Goal: Task Accomplishment & Management: Manage account settings

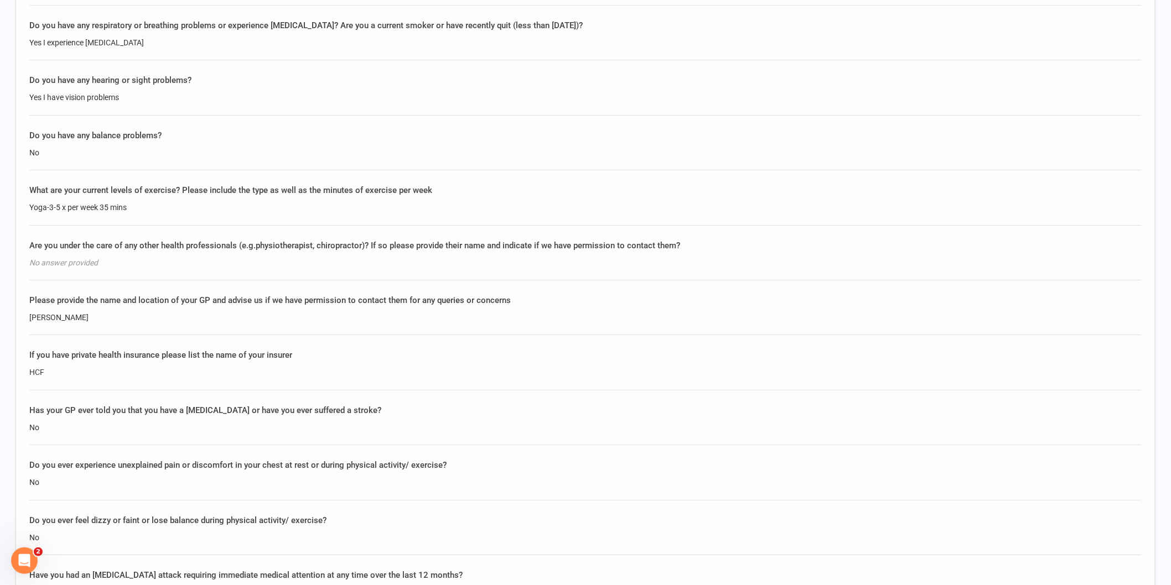
scroll to position [1475, 0]
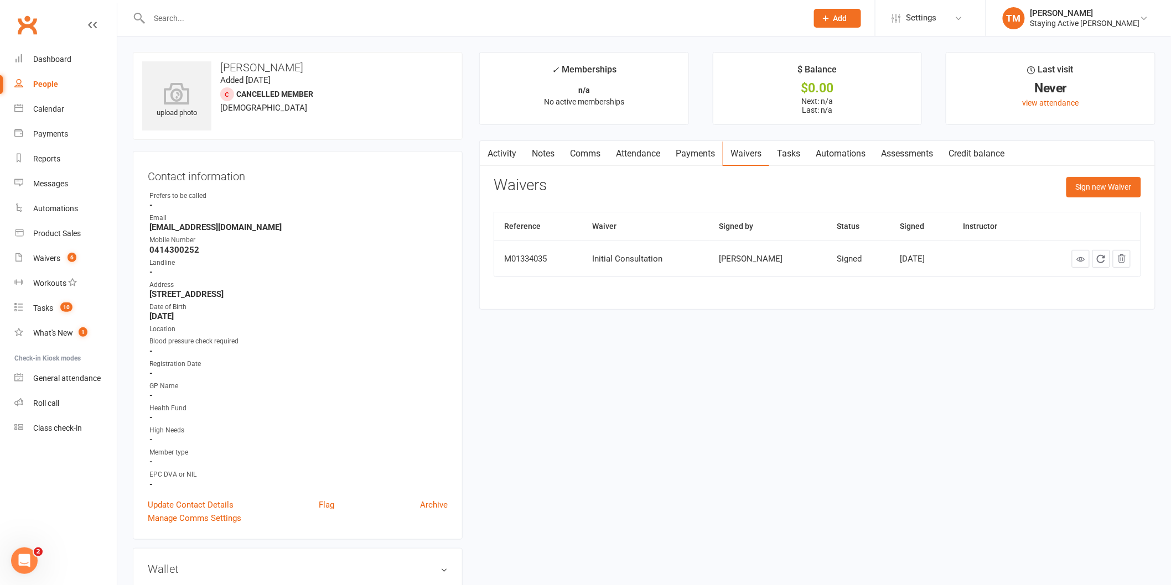
click at [286, 22] on input "text" at bounding box center [472, 18] width 653 height 15
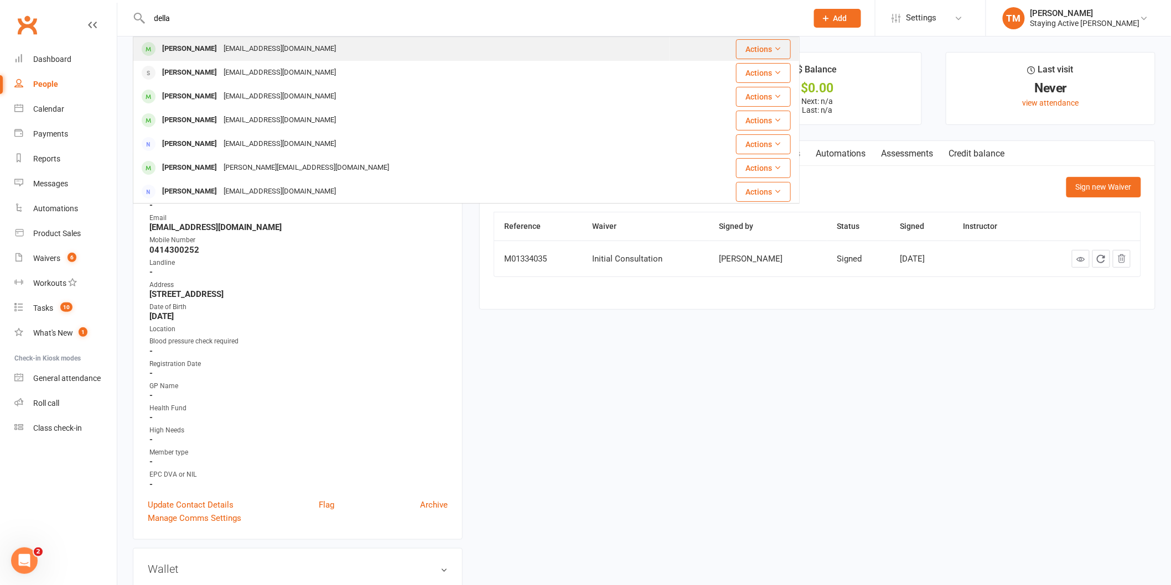
type input "della"
click at [270, 45] on div "dellamac@optusnet.com.au" at bounding box center [279, 49] width 119 height 16
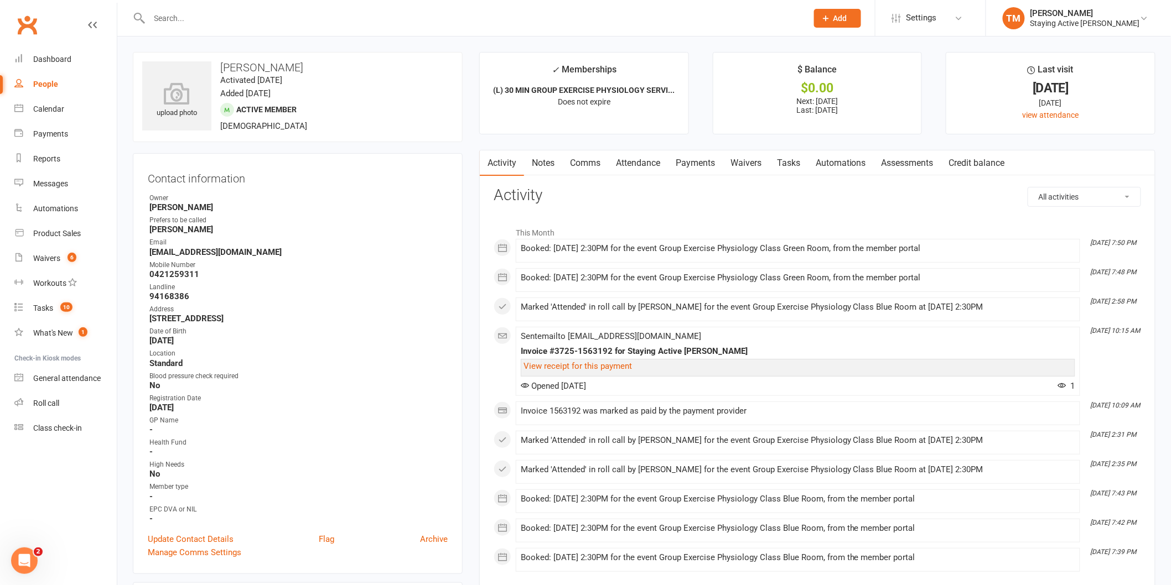
click at [554, 163] on link "Notes" at bounding box center [543, 163] width 38 height 25
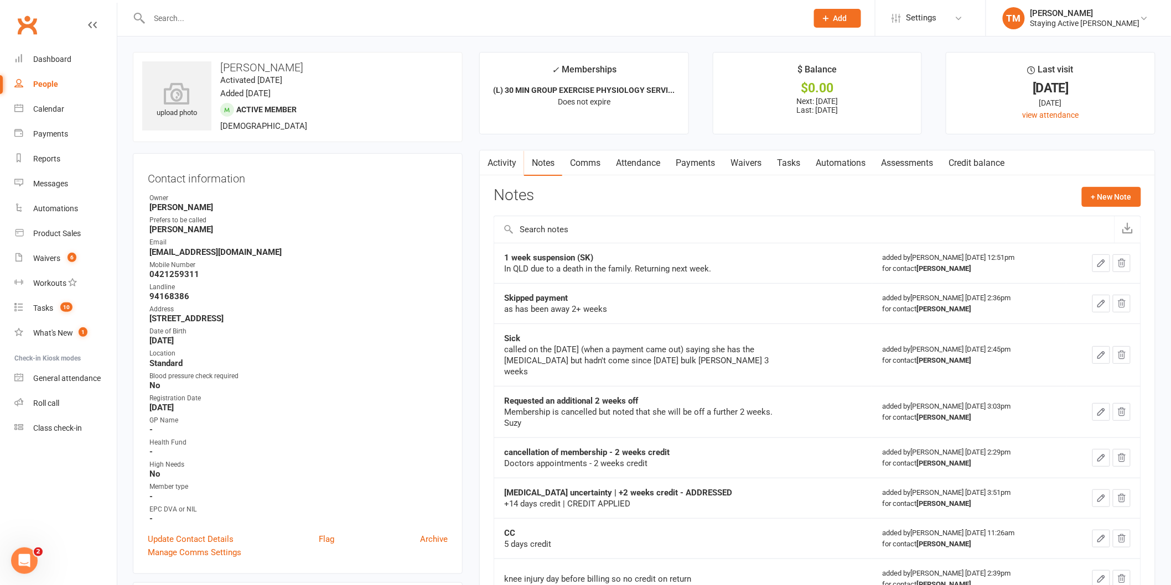
click at [631, 167] on link "Attendance" at bounding box center [638, 163] width 60 height 25
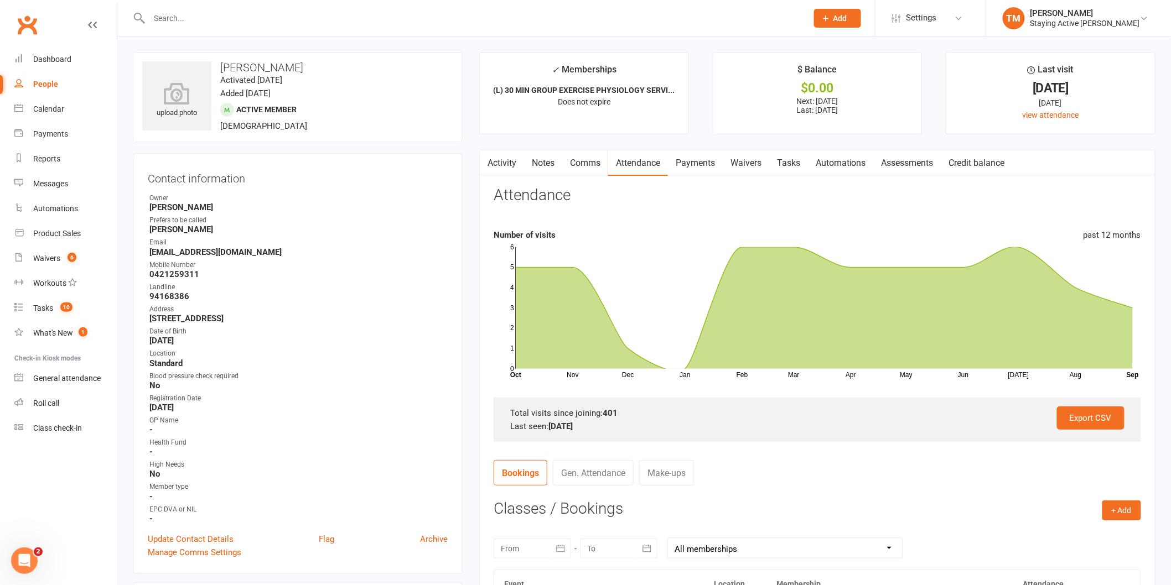
click at [707, 159] on link "Payments" at bounding box center [695, 163] width 55 height 25
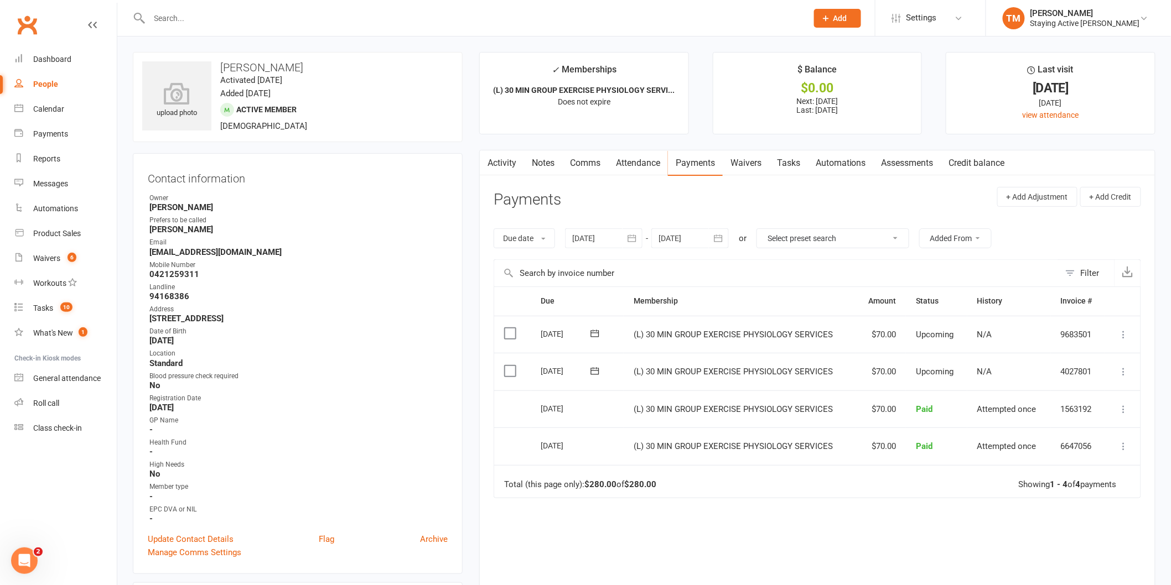
click at [911, 168] on link "Assessments" at bounding box center [908, 163] width 68 height 25
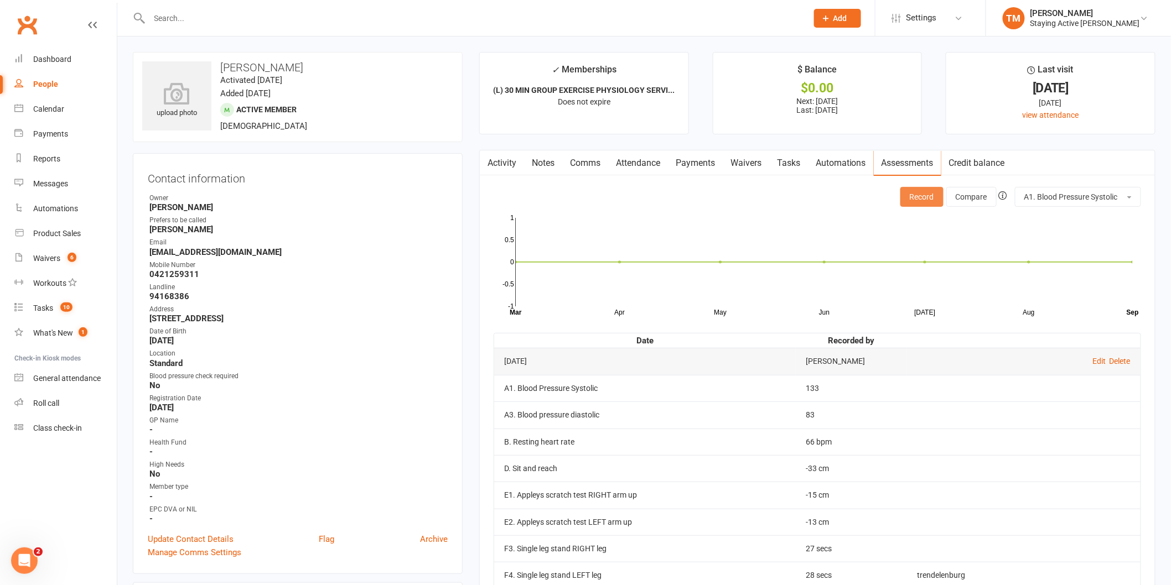
click at [912, 197] on button "Record" at bounding box center [921, 197] width 43 height 20
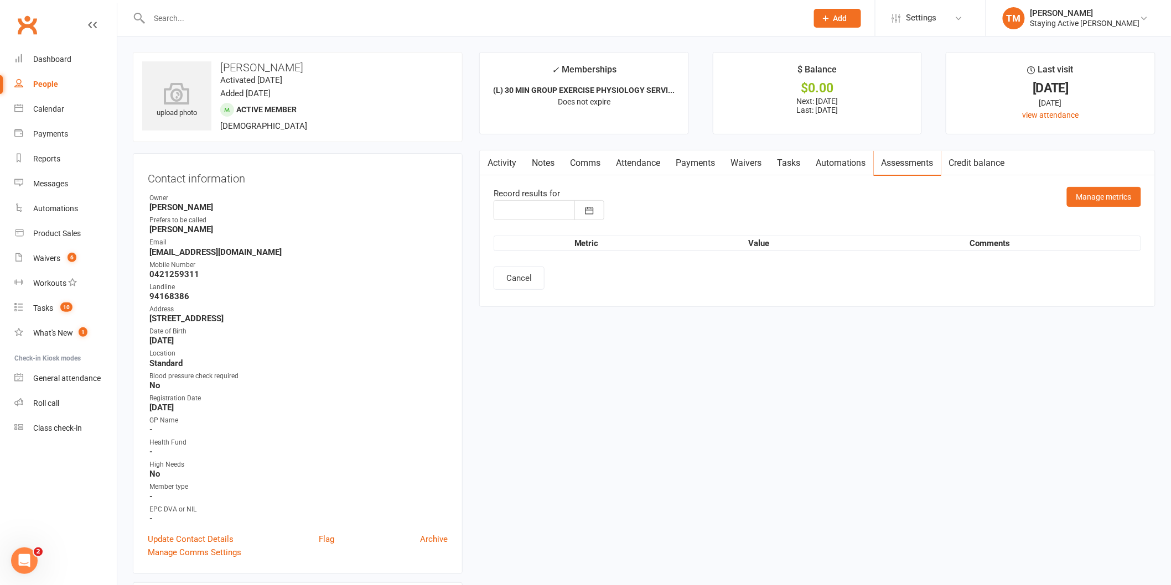
type input "12 Sep 2025"
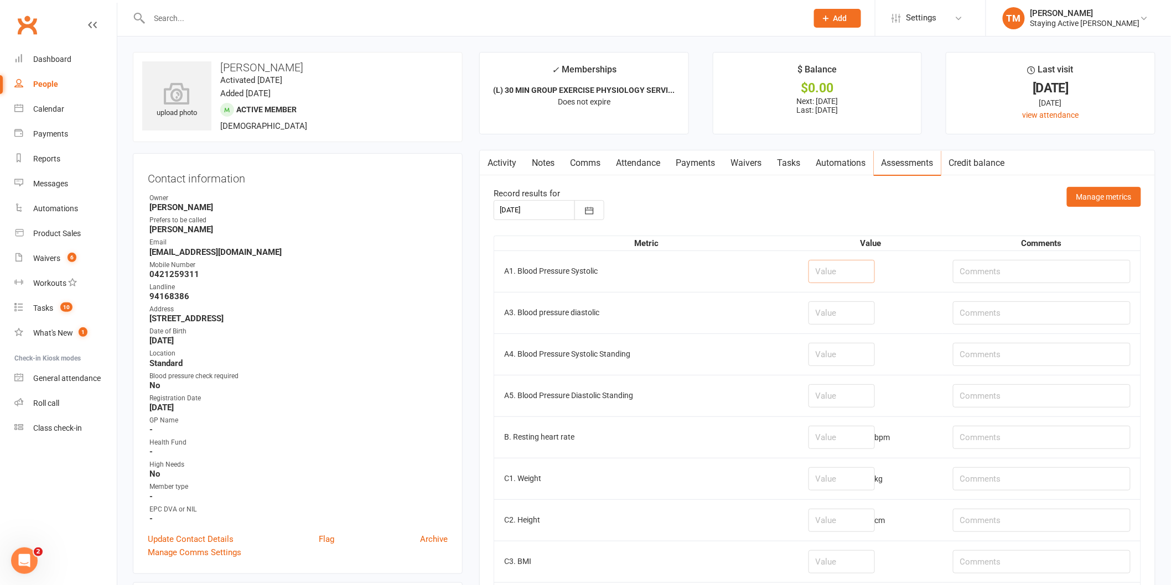
click at [808, 267] on input "number" at bounding box center [841, 271] width 66 height 23
click at [809, 275] on input "number" at bounding box center [841, 271] width 66 height 23
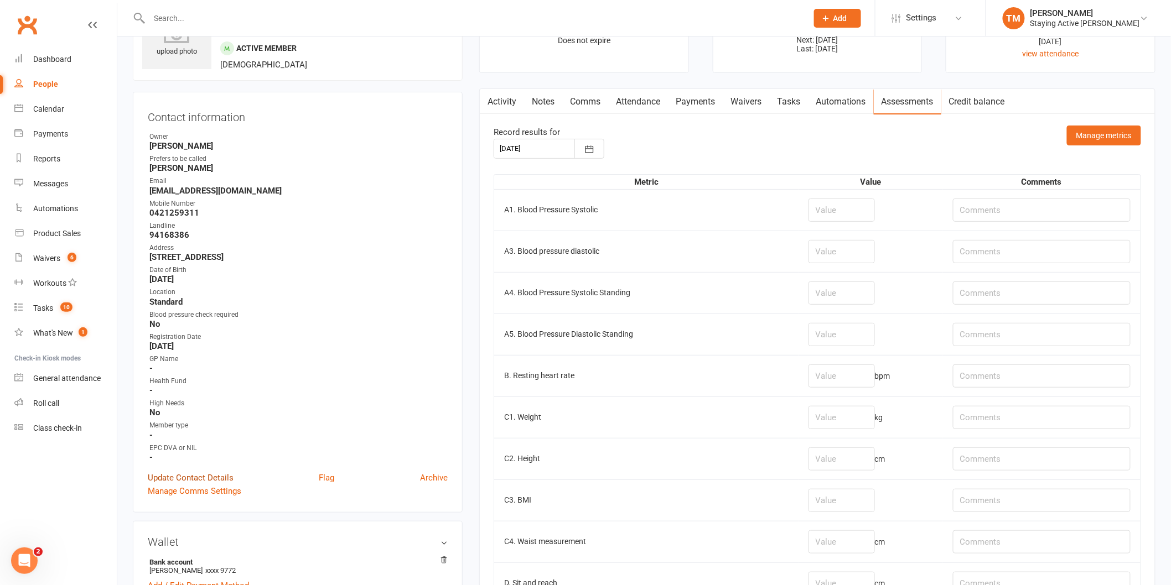
click at [204, 475] on link "Update Contact Details" at bounding box center [191, 477] width 86 height 13
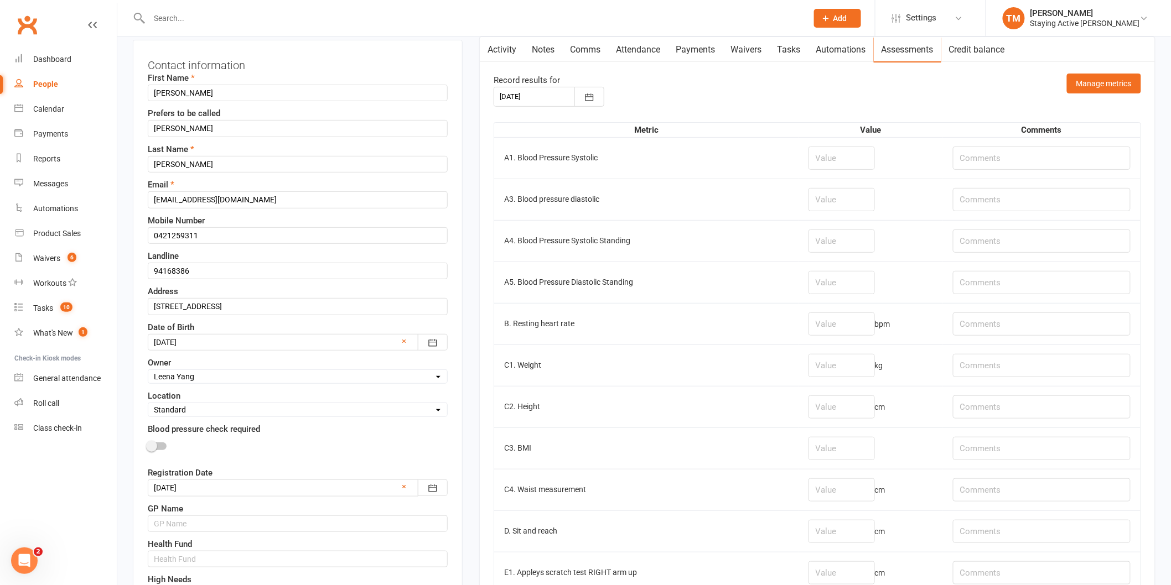
scroll to position [175, 0]
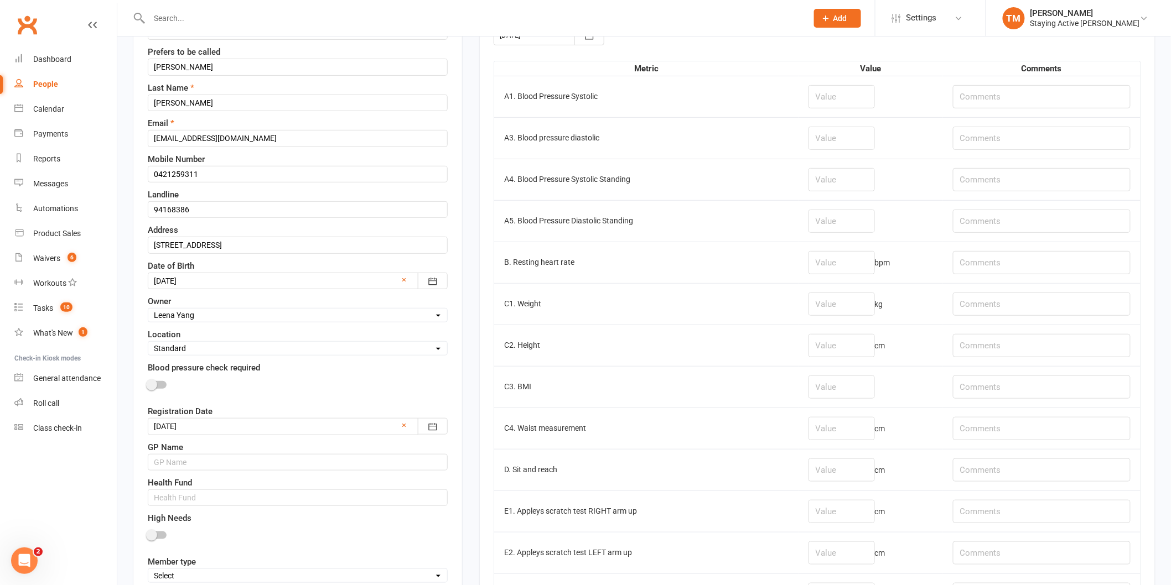
click at [262, 316] on select "Select Owner Active Seniors 1F Suzy Oglesby Lewis Pedder Carla Riccobon Emily K…" at bounding box center [297, 315] width 299 height 12
select select "9"
click at [148, 310] on select "Select Owner Active Seniors 1F Suzy Oglesby Lewis Pedder Carla Riccobon Emily K…" at bounding box center [297, 315] width 299 height 12
click at [256, 297] on div "Owner Select Owner Active Seniors 1F Suzy Oglesby Lewis Pedder Carla Riccobon E…" at bounding box center [298, 309] width 300 height 28
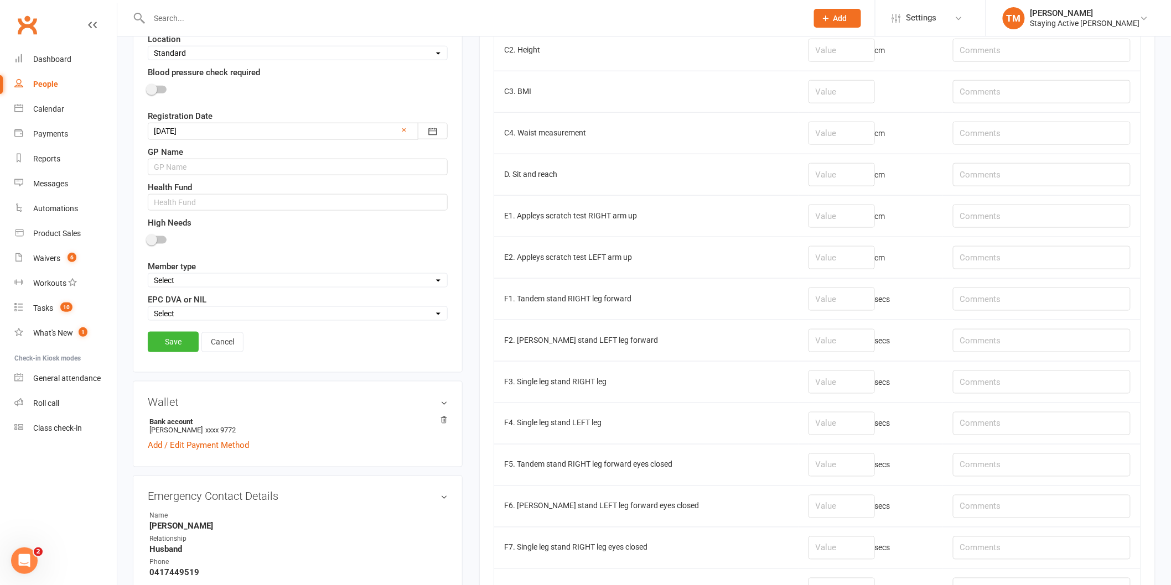
scroll to position [482, 0]
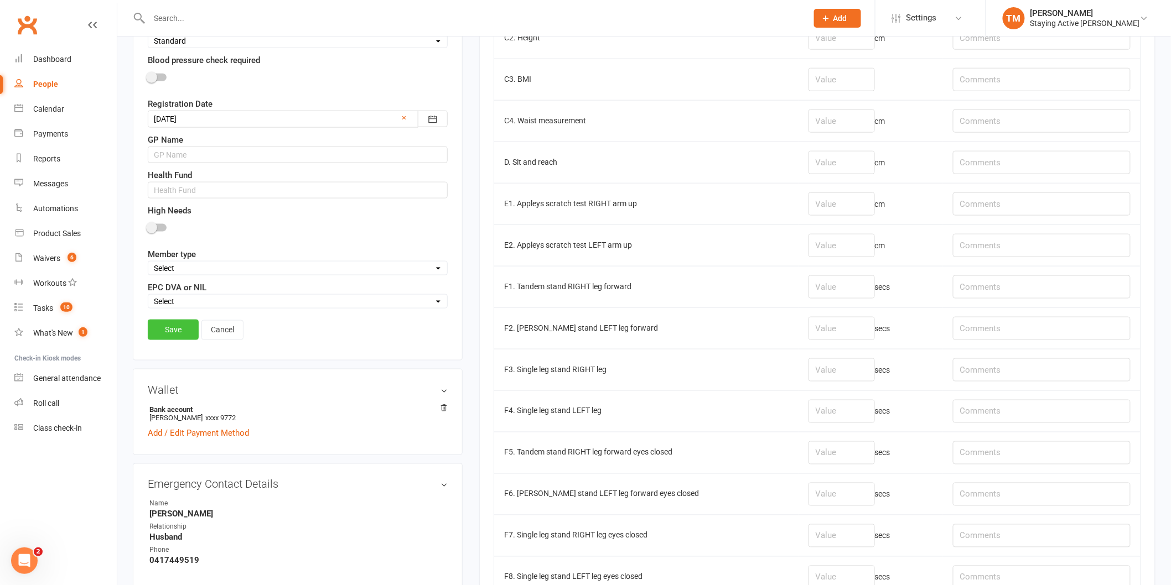
click at [179, 334] on link "Save" at bounding box center [173, 330] width 51 height 20
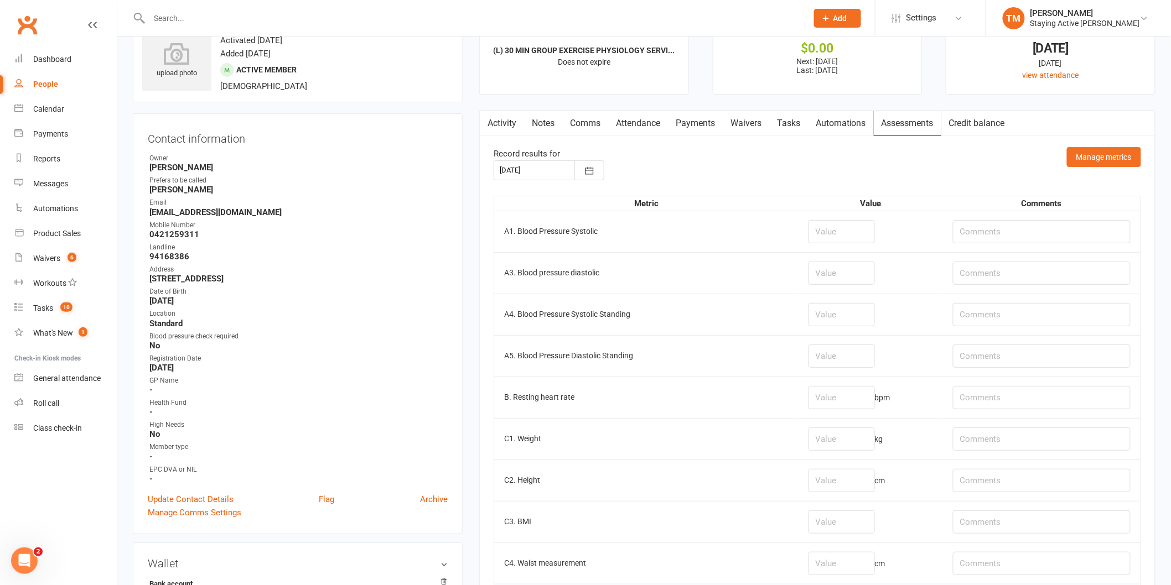
scroll to position [61, 0]
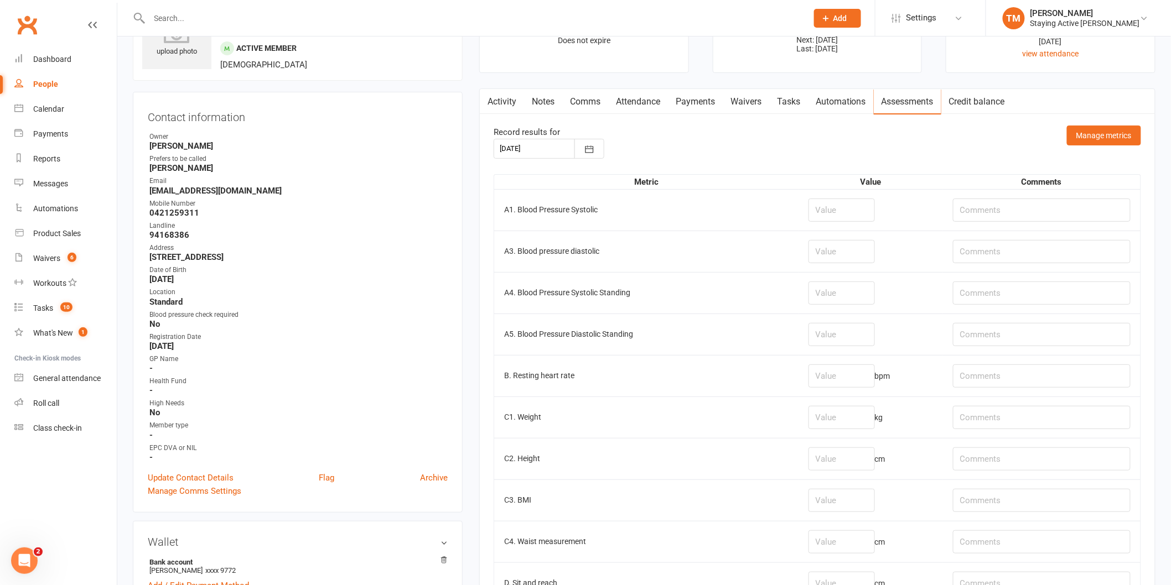
click at [838, 209] on input "number" at bounding box center [841, 210] width 66 height 23
type input "133"
click at [820, 247] on input "number" at bounding box center [841, 251] width 66 height 23
type input "72"
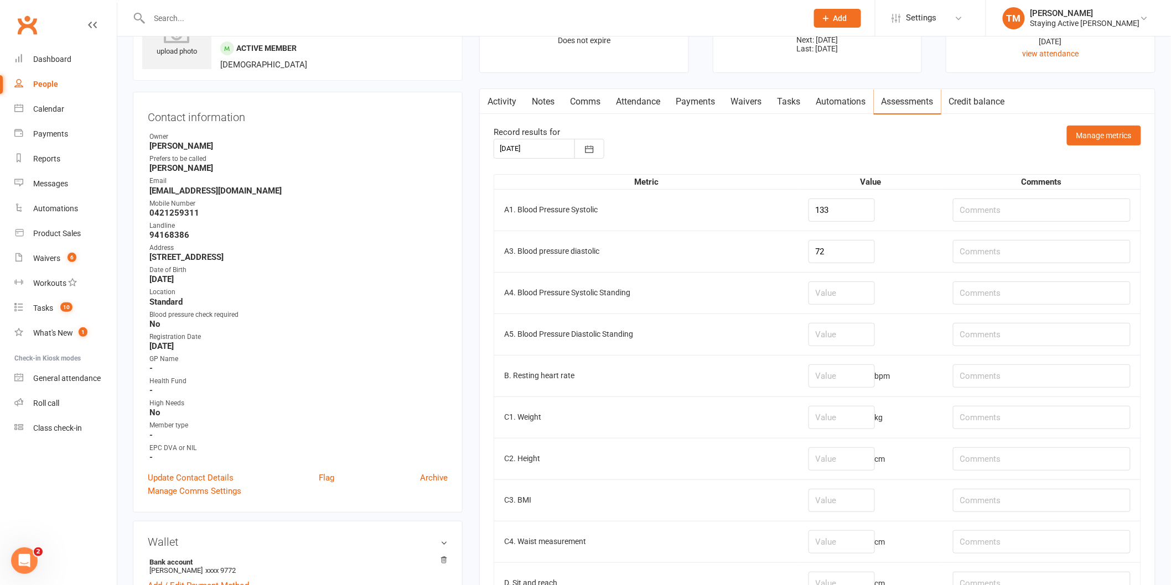
click at [907, 255] on td "72" at bounding box center [870, 251] width 144 height 41
click at [825, 382] on input "number" at bounding box center [841, 376] width 66 height 23
type input "69"
click at [920, 391] on td "69 bpm" at bounding box center [870, 375] width 144 height 41
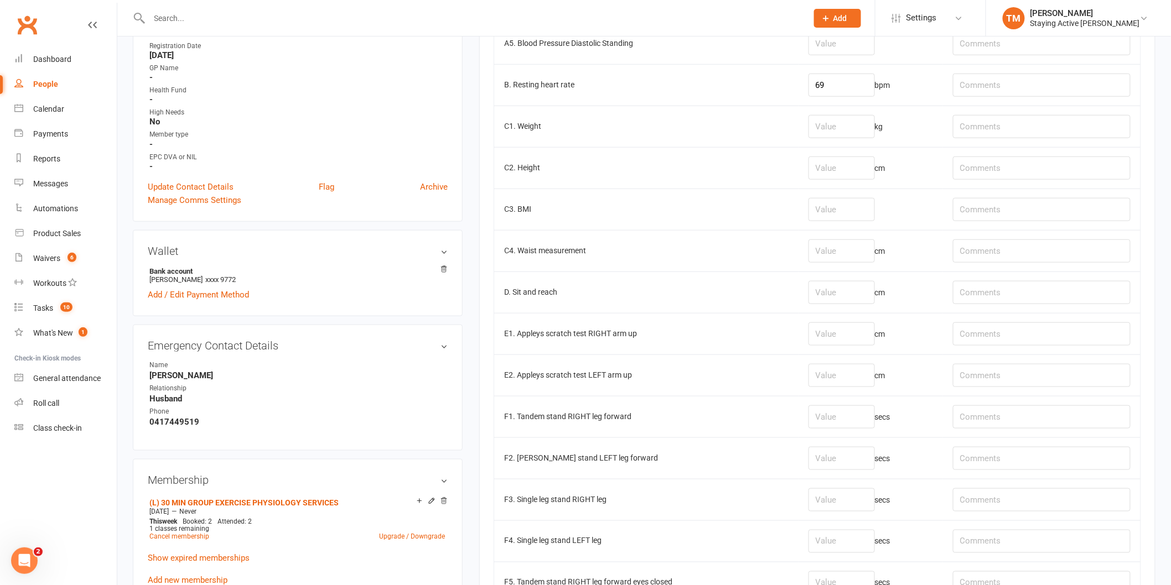
scroll to position [369, 0]
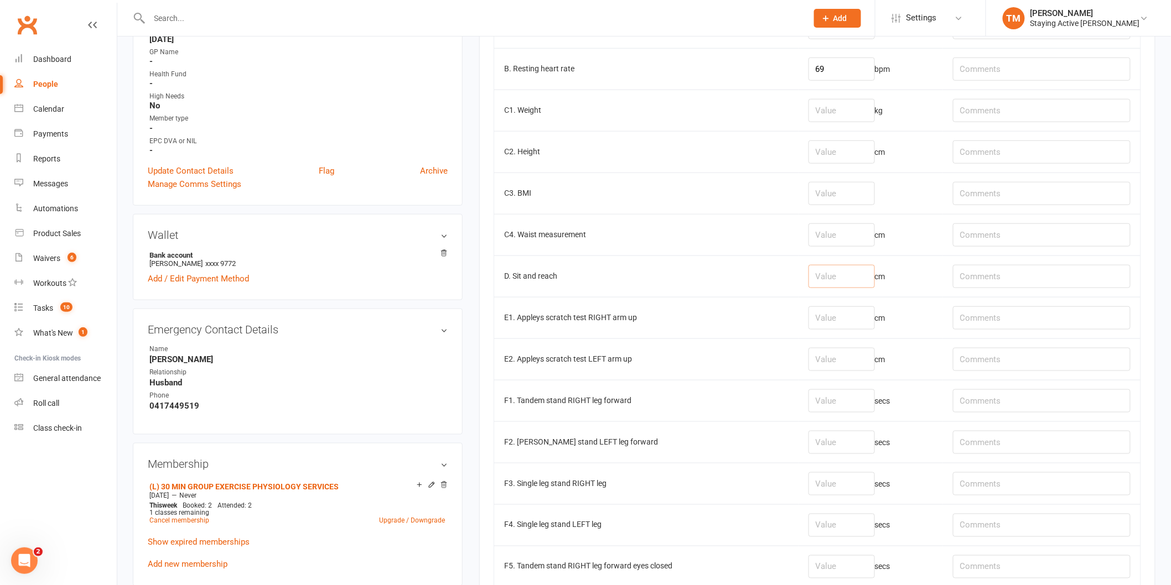
click at [822, 276] on input "number" at bounding box center [841, 276] width 66 height 23
type input "-31"
click at [678, 273] on td "D. Sit and reach" at bounding box center [646, 276] width 304 height 41
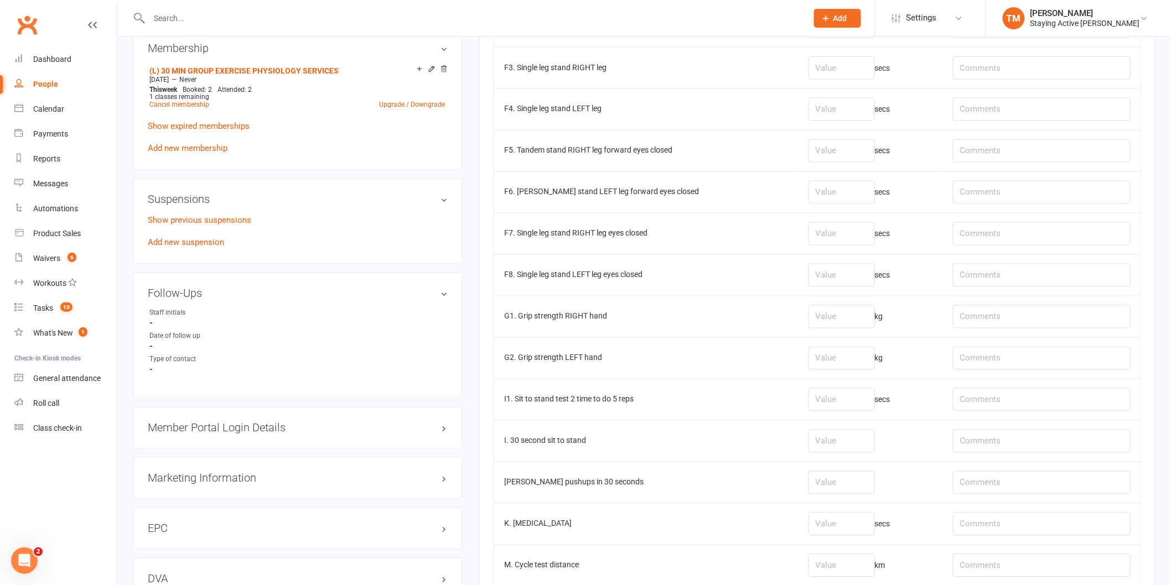
scroll to position [922, 0]
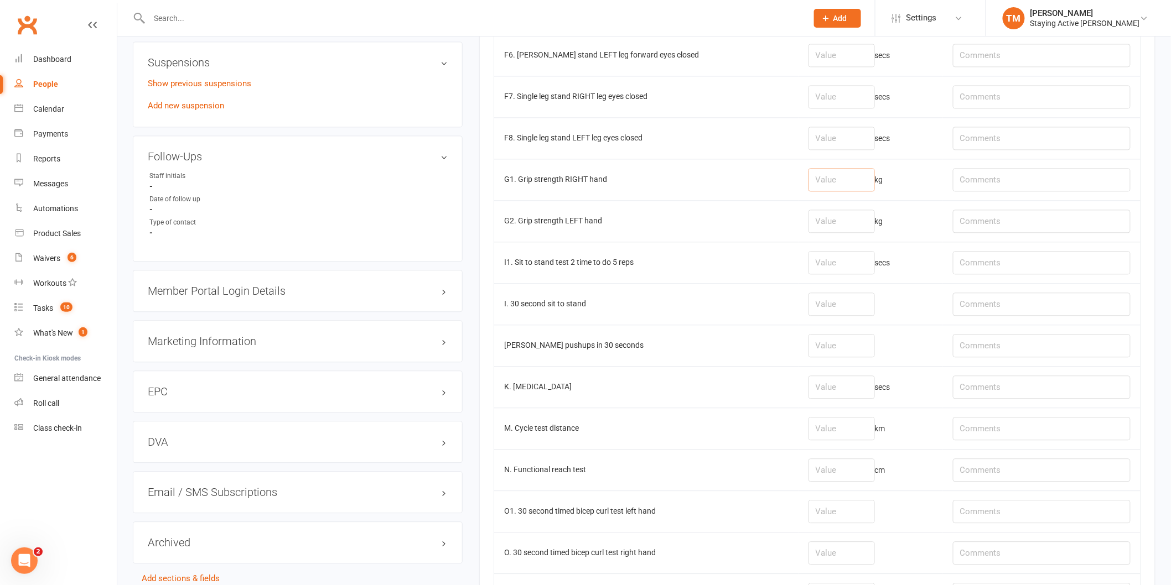
click at [841, 179] on input "number" at bounding box center [841, 179] width 66 height 23
type input "16.8"
click at [823, 218] on input "number" at bounding box center [841, 221] width 66 height 23
type input "16.5"
click at [766, 238] on td "G2. Grip strength LEFT hand" at bounding box center [646, 220] width 304 height 41
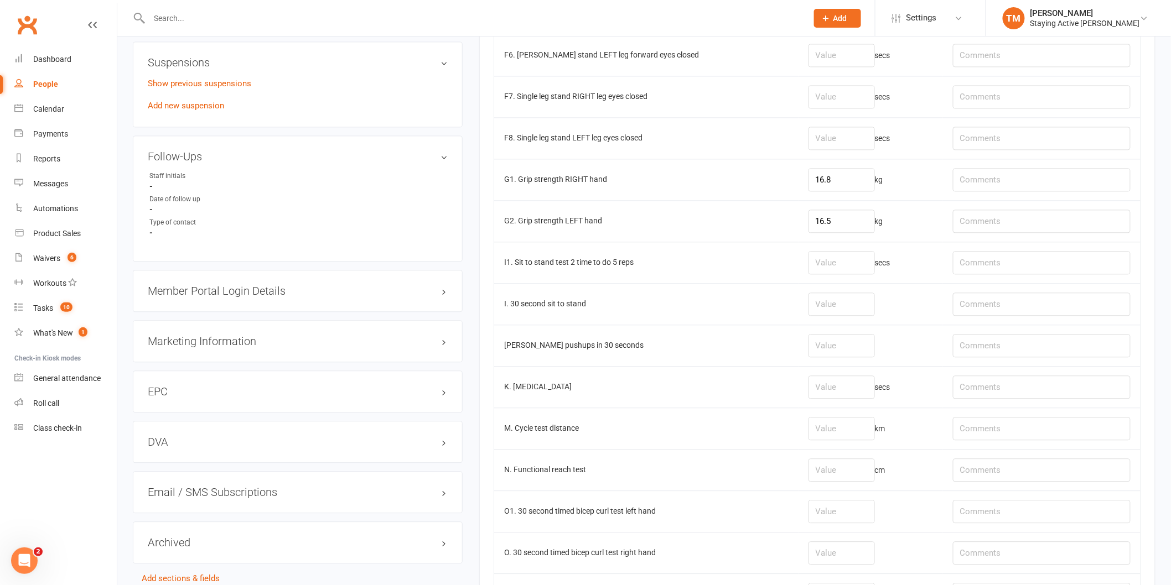
click at [756, 189] on td "G1. Grip strength RIGHT hand" at bounding box center [646, 179] width 304 height 41
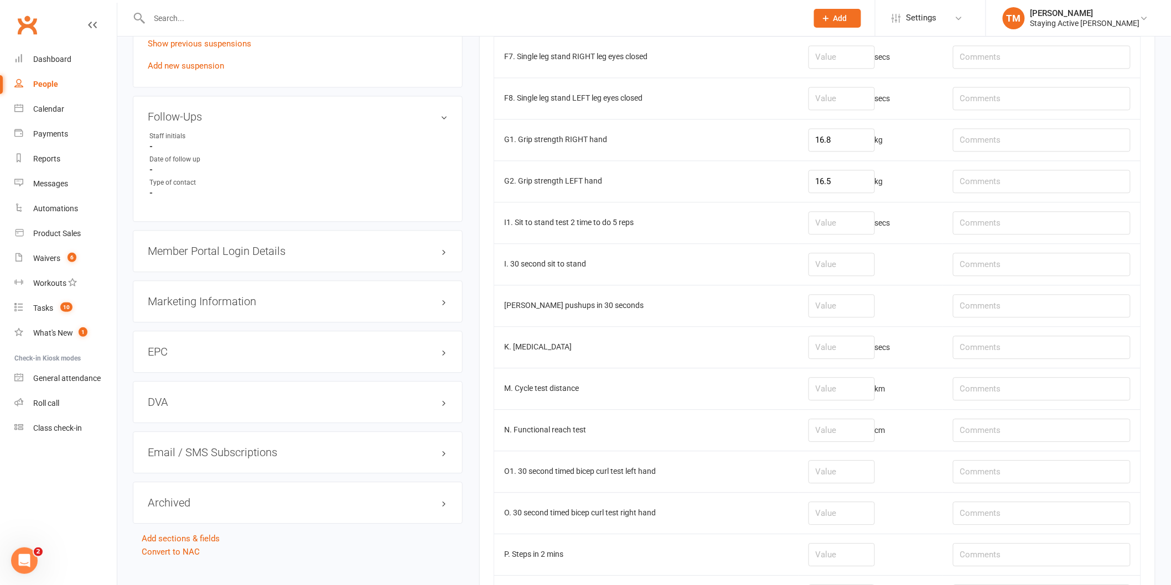
scroll to position [983, 0]
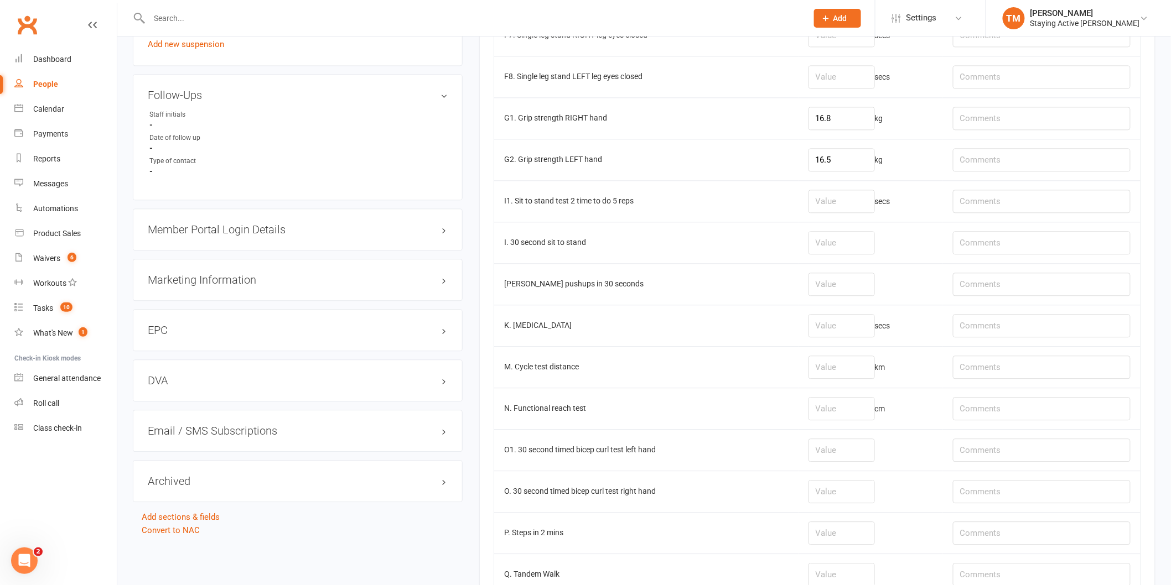
click at [689, 196] on td "I1. Sit to stand test 2 time to do 5 reps" at bounding box center [646, 200] width 304 height 41
click at [822, 241] on input "number" at bounding box center [841, 242] width 66 height 23
click at [771, 261] on td "I. 30 second sit to stand" at bounding box center [646, 242] width 304 height 41
click at [836, 245] on input "number" at bounding box center [841, 242] width 66 height 23
click at [832, 245] on input "number" at bounding box center [841, 242] width 66 height 23
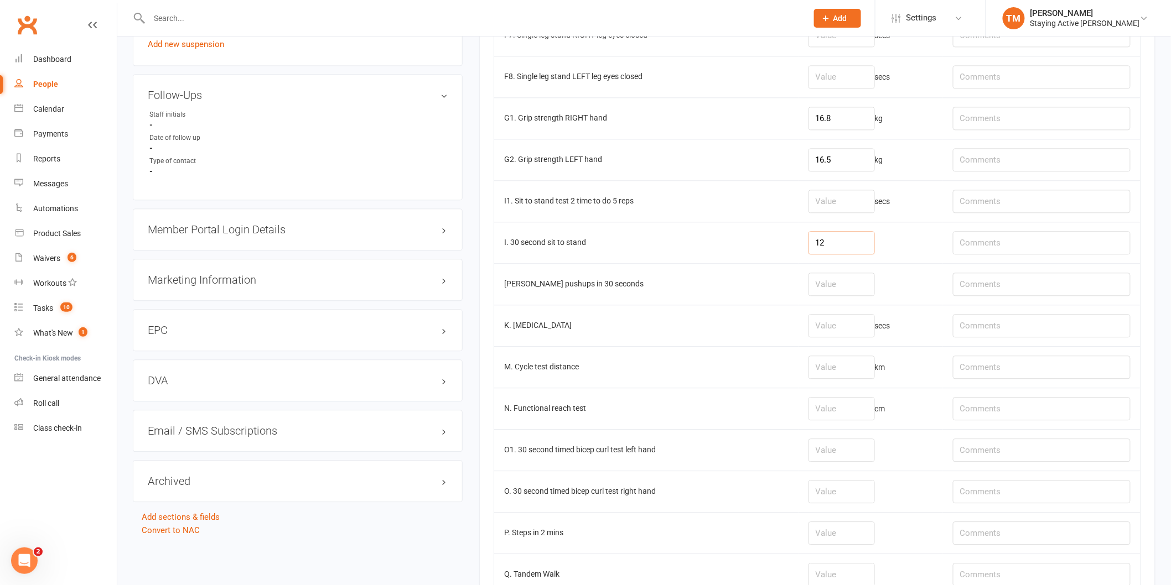
type input "12"
click at [970, 240] on input "text" at bounding box center [1042, 242] width 178 height 23
click at [979, 241] on input "text" at bounding box center [1042, 242] width 178 height 23
click at [972, 231] on td at bounding box center [1042, 242] width 198 height 41
click at [965, 219] on td at bounding box center [1042, 200] width 198 height 41
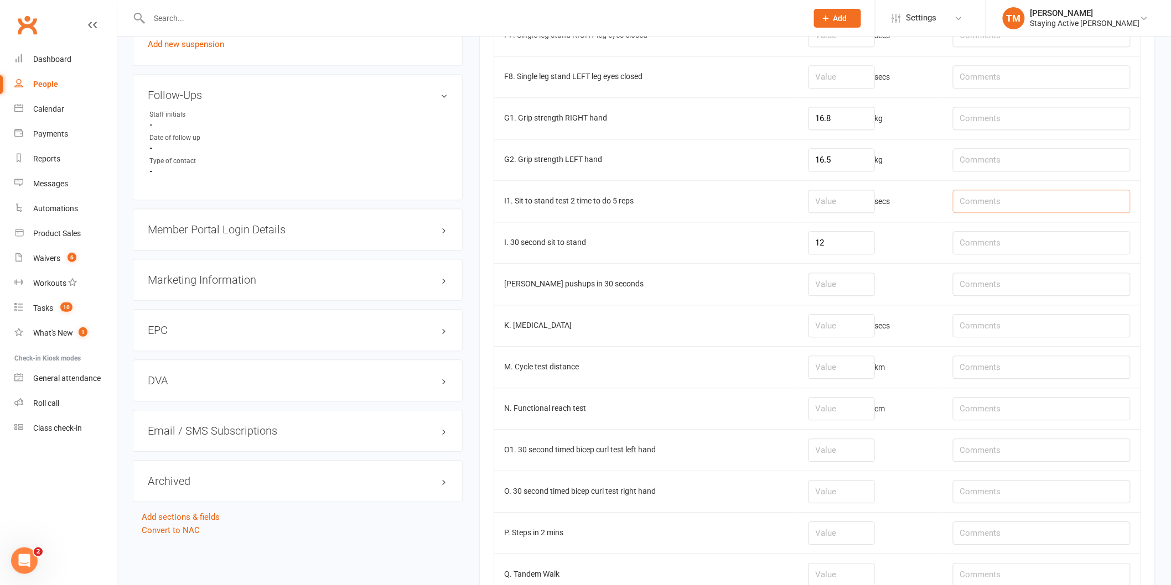
click at [969, 209] on input "text" at bounding box center [1042, 201] width 178 height 23
drag, startPoint x: 980, startPoint y: 256, endPoint x: 978, endPoint y: 241, distance: 15.1
click at [980, 255] on input "text" at bounding box center [1042, 242] width 178 height 23
click at [978, 241] on input "text" at bounding box center [1042, 242] width 178 height 23
type input "Few half reps not counted, knee valgus."
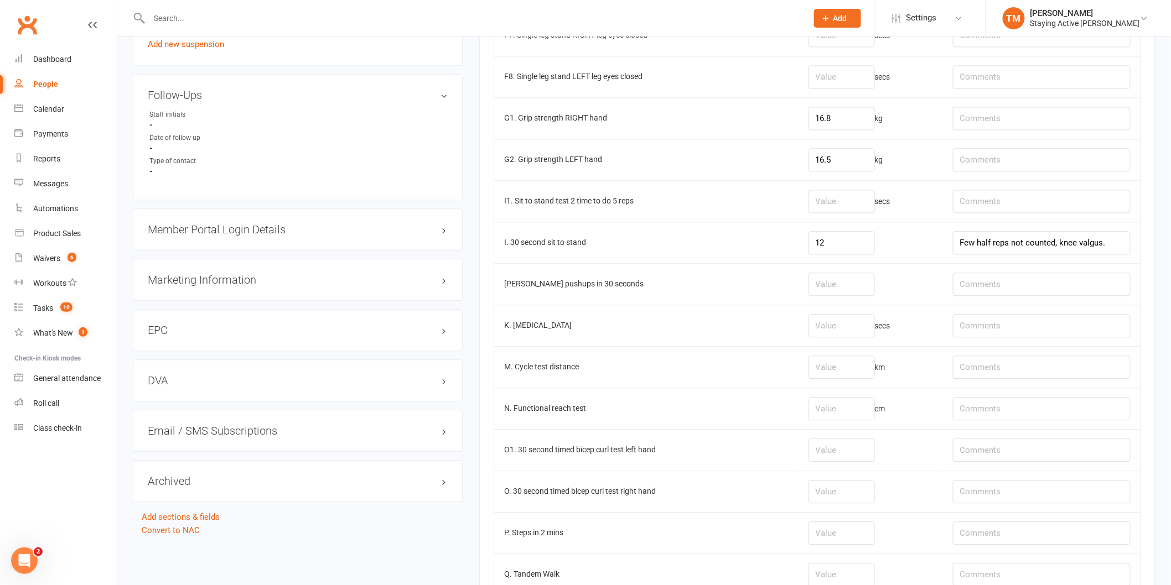
click at [950, 240] on td "Few half reps not counted, knee valgus." at bounding box center [1042, 242] width 198 height 41
click at [951, 235] on td "Few half reps not counted, knee valgus." at bounding box center [1042, 242] width 198 height 41
click at [931, 247] on td "12" at bounding box center [870, 242] width 144 height 41
click at [927, 230] on td "12" at bounding box center [870, 242] width 144 height 41
click at [1119, 235] on input "Few half reps not counted, knee valgus." at bounding box center [1042, 242] width 178 height 23
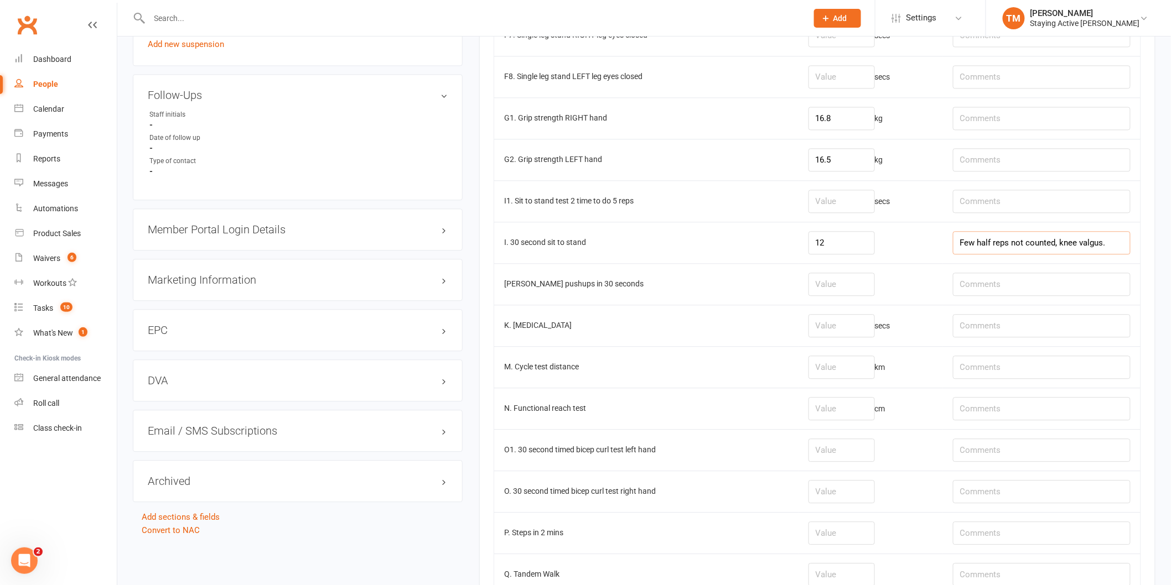
click at [1117, 243] on input "Few half reps not counted, knee valgus." at bounding box center [1042, 242] width 178 height 23
click at [1051, 255] on input "Few half reps not counted, knee valgus." at bounding box center [1042, 242] width 178 height 23
click at [1007, 248] on input "Few half reps not counted, knee valgus." at bounding box center [1042, 242] width 178 height 23
click at [736, 246] on td "I. 30 second sit to stand" at bounding box center [646, 242] width 304 height 41
click at [808, 279] on input "number" at bounding box center [841, 284] width 66 height 23
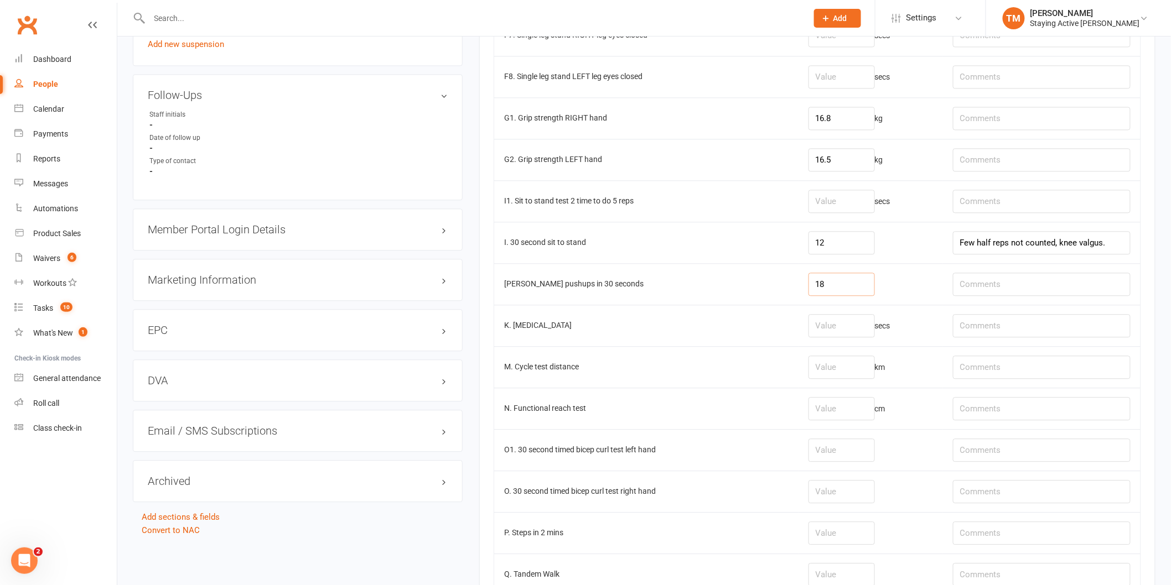
type input "18"
click at [876, 273] on td "18" at bounding box center [870, 283] width 144 height 41
click at [905, 286] on td "18" at bounding box center [870, 283] width 144 height 41
click at [915, 289] on td "18" at bounding box center [870, 283] width 144 height 41
drag, startPoint x: 971, startPoint y: 269, endPoint x: 980, endPoint y: 289, distance: 22.0
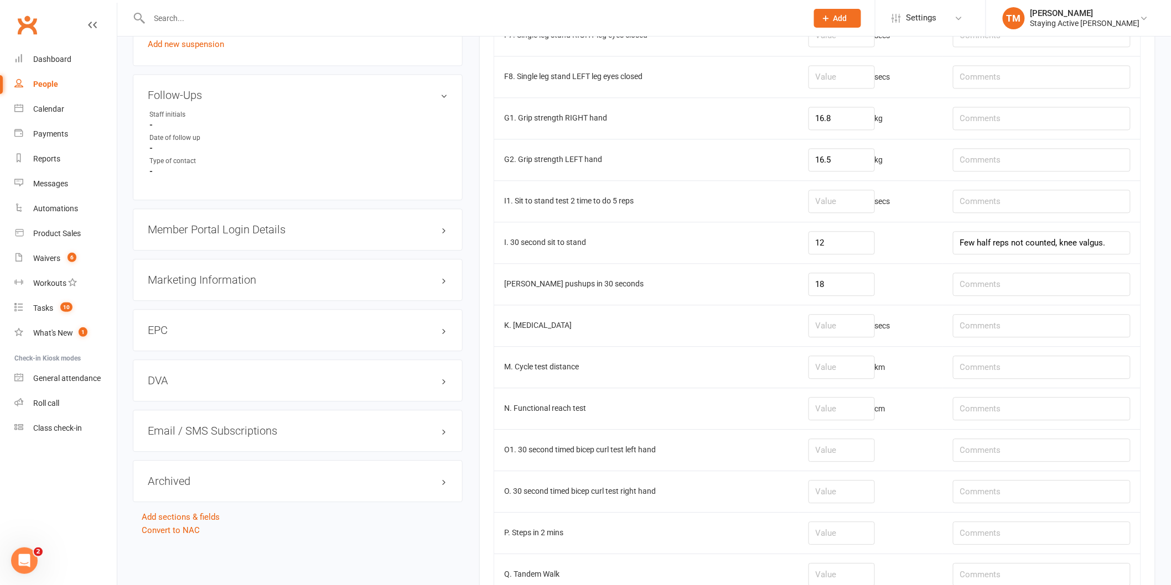
click at [972, 269] on td at bounding box center [1042, 283] width 198 height 41
click at [980, 289] on input "text" at bounding box center [1042, 284] width 178 height 23
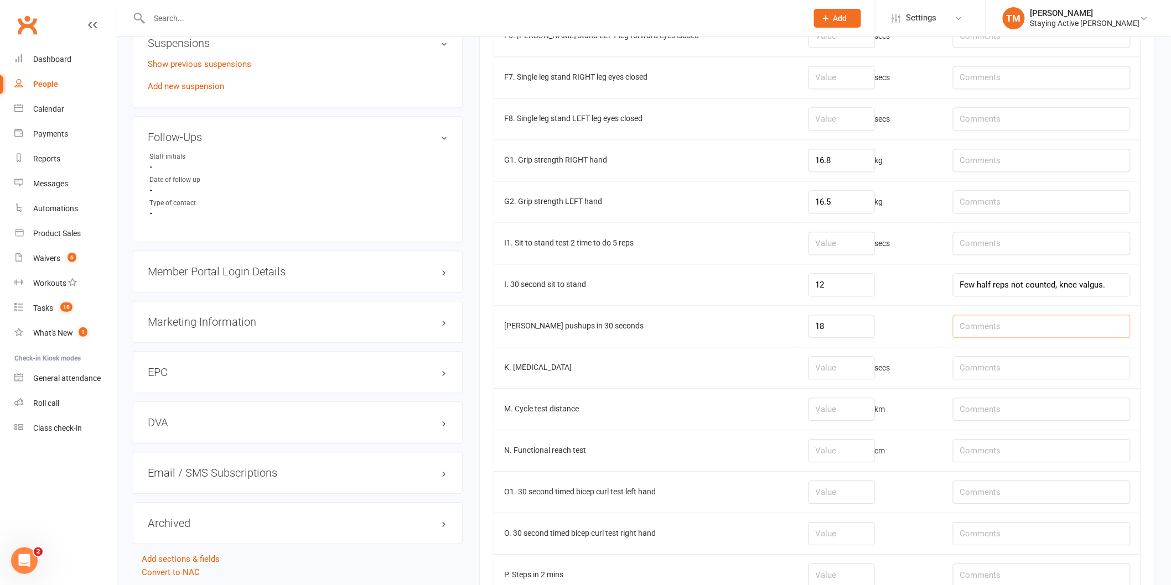
scroll to position [922, 0]
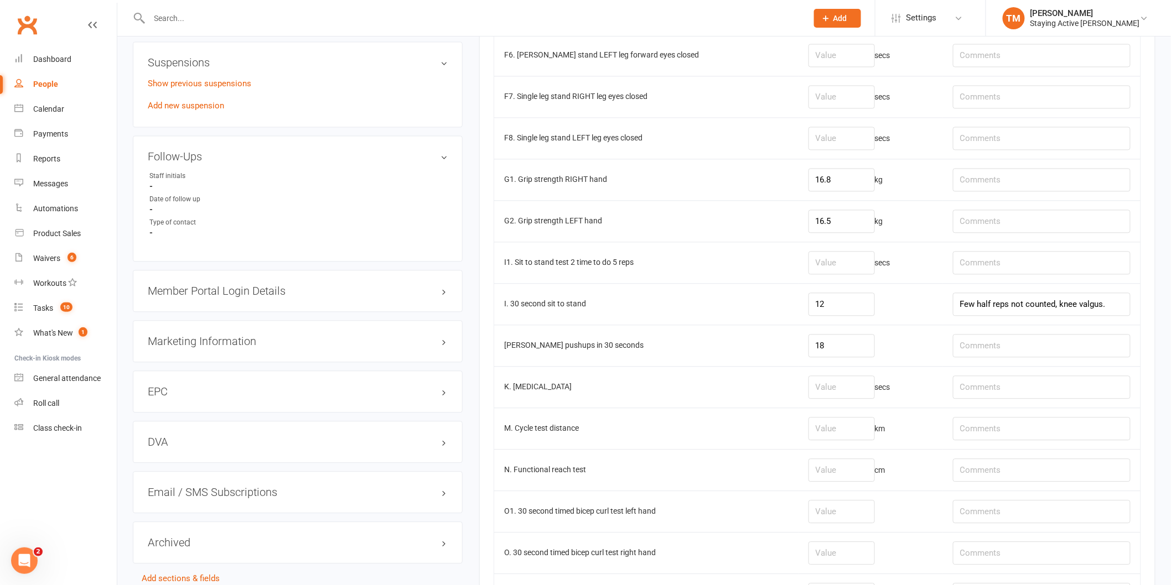
click at [798, 438] on td "km" at bounding box center [870, 428] width 144 height 41
click at [808, 435] on input "number" at bounding box center [841, 428] width 66 height 23
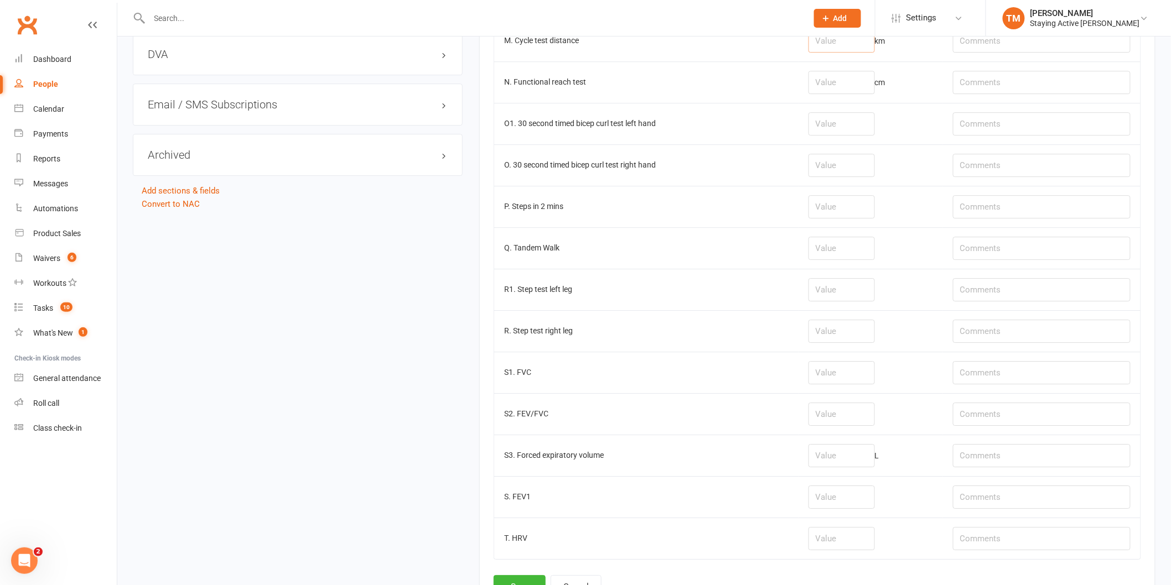
scroll to position [1417, 0]
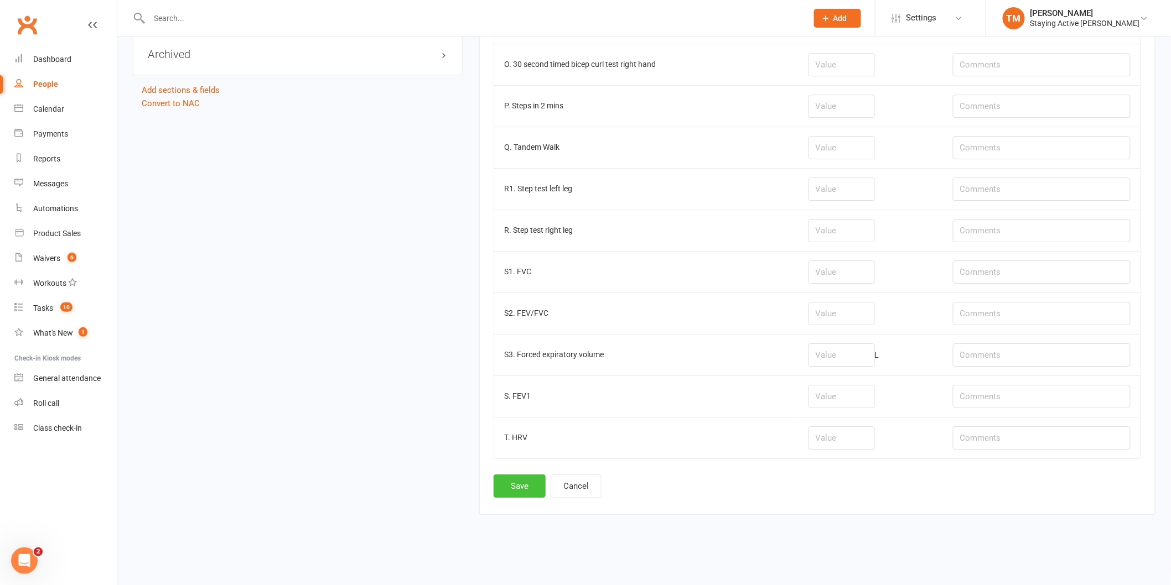
click at [523, 481] on button "Save" at bounding box center [520, 486] width 52 height 23
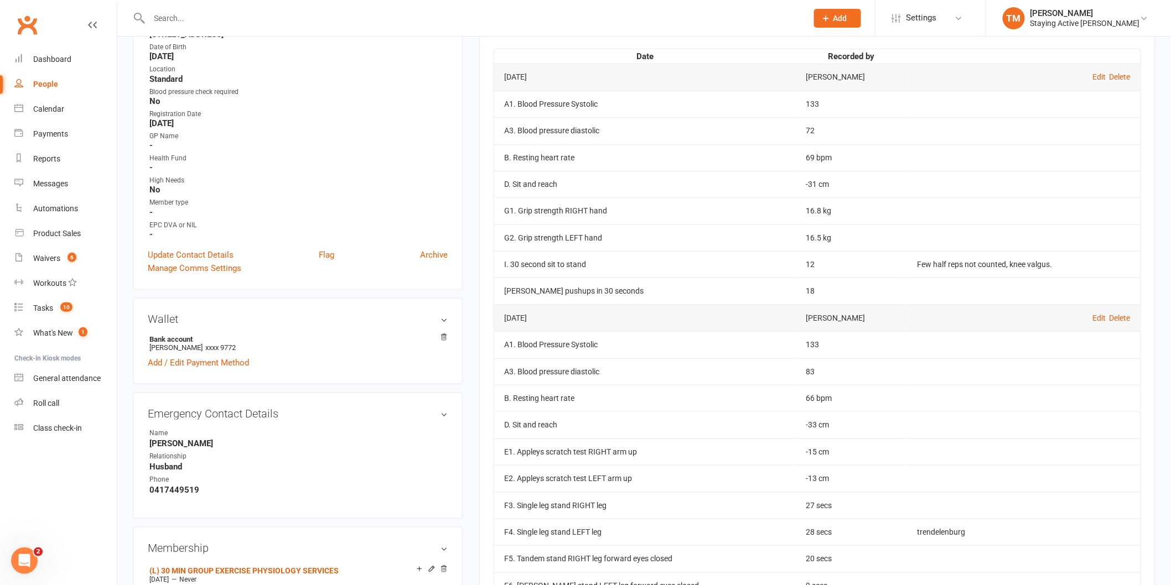
scroll to position [307, 0]
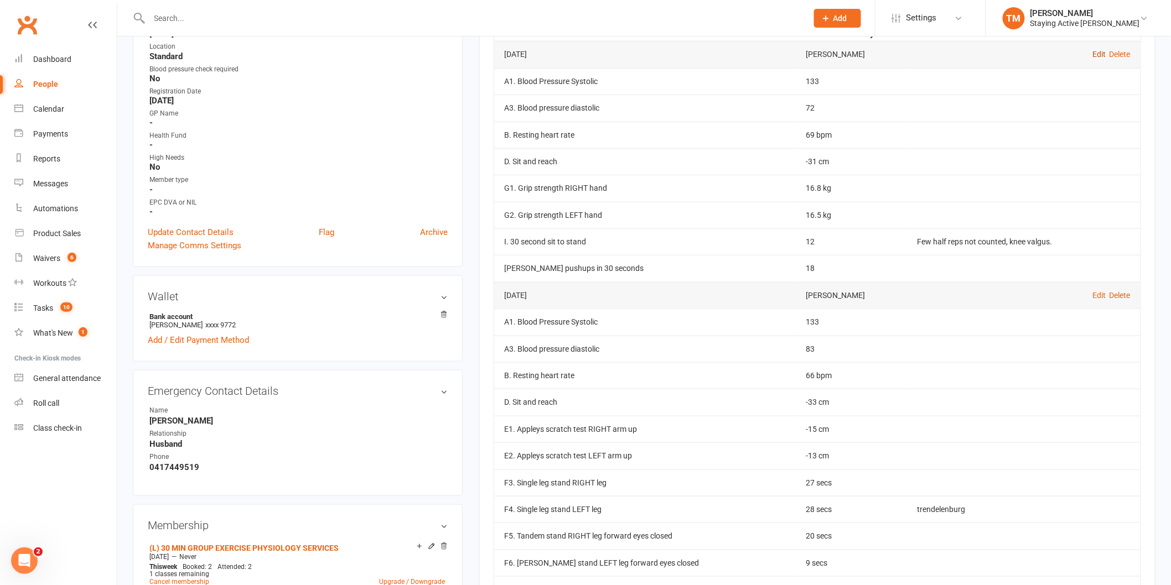
click at [1100, 55] on link "Edit" at bounding box center [1099, 54] width 13 height 9
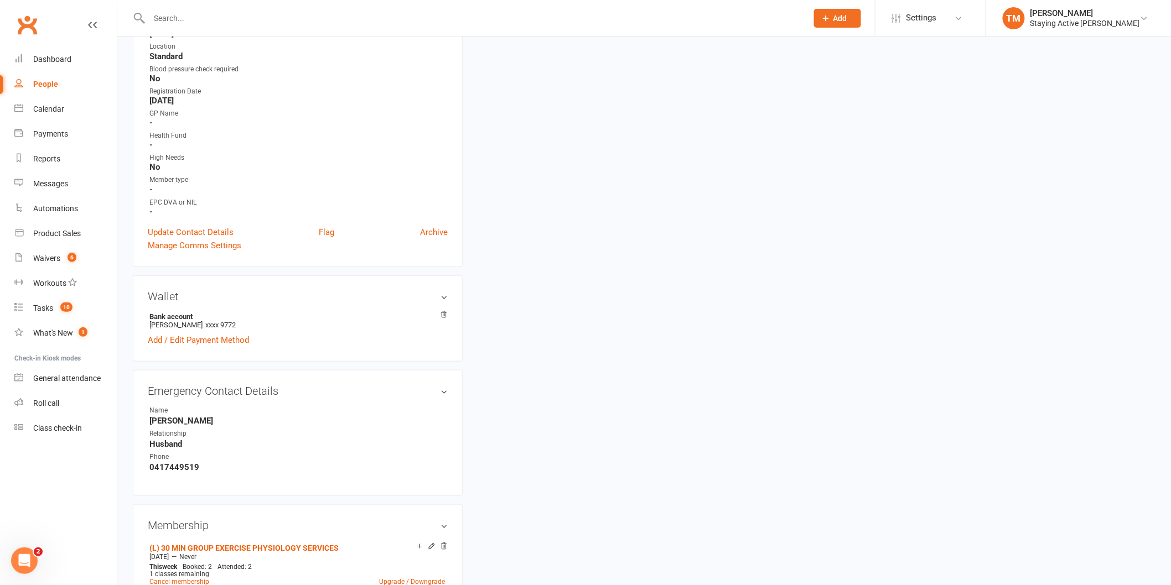
type input "12 Sep 2025"
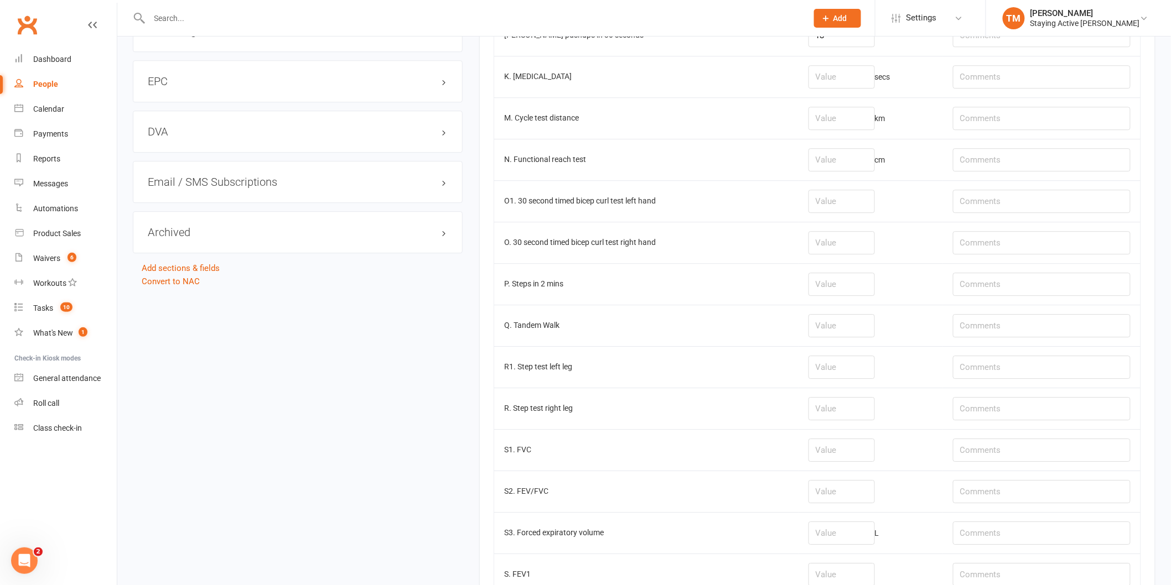
scroll to position [1170, 0]
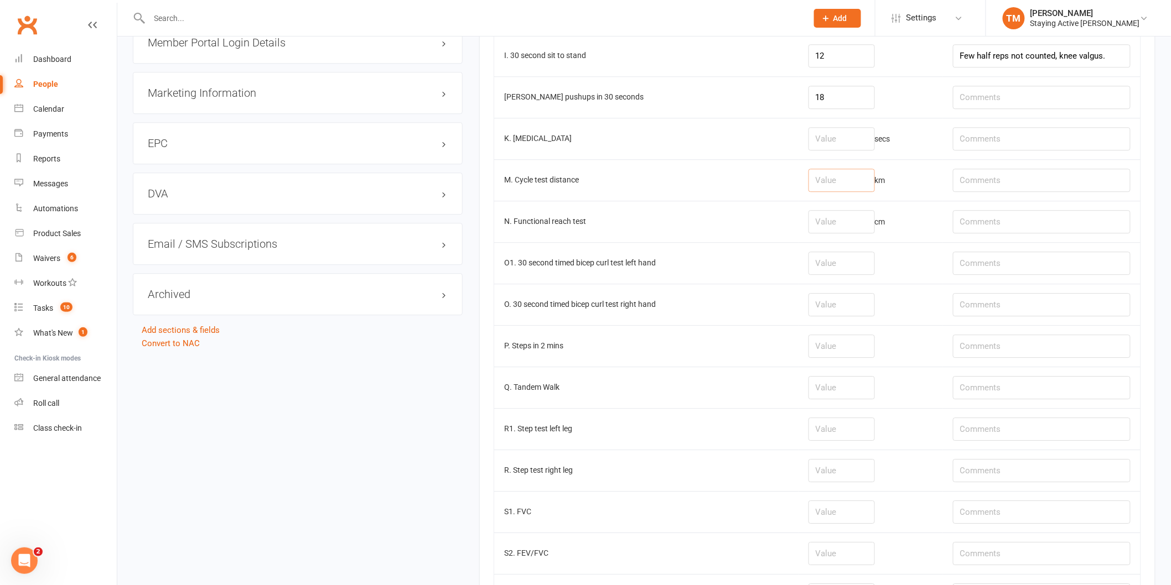
click at [825, 178] on input "number" at bounding box center [841, 180] width 66 height 23
type input "1.04"
click at [754, 176] on td "M. Cycle test distance" at bounding box center [646, 179] width 304 height 41
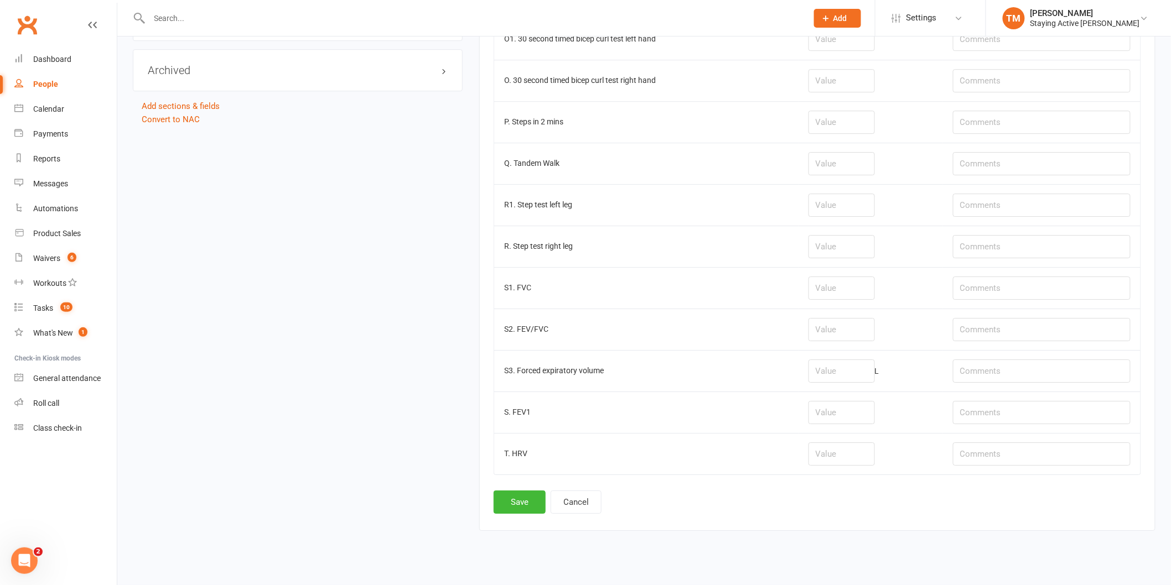
scroll to position [1417, 0]
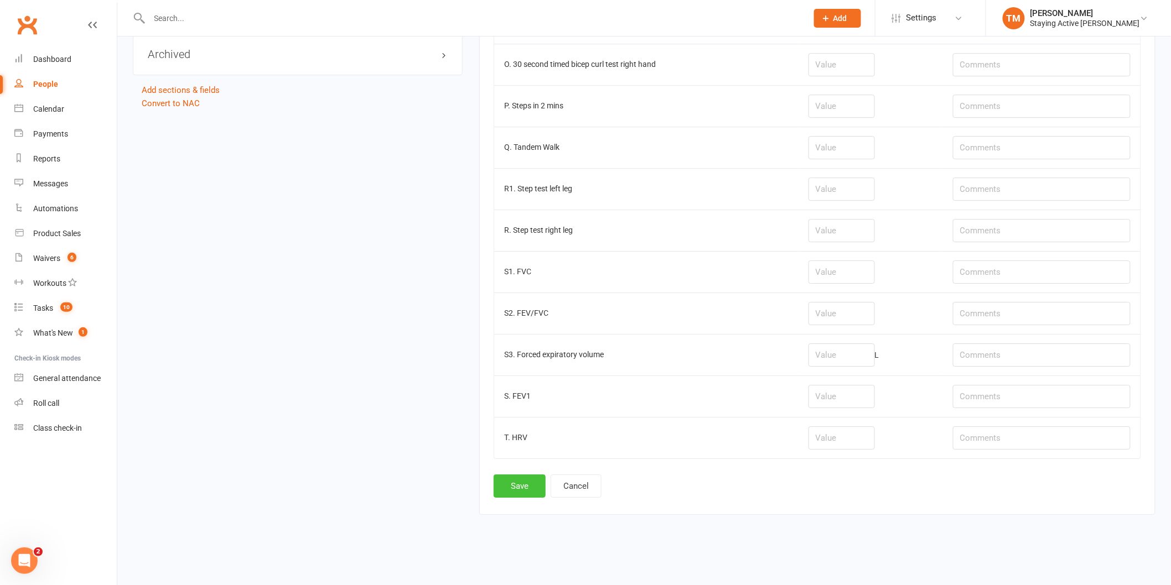
click at [522, 480] on button "Save" at bounding box center [520, 486] width 52 height 23
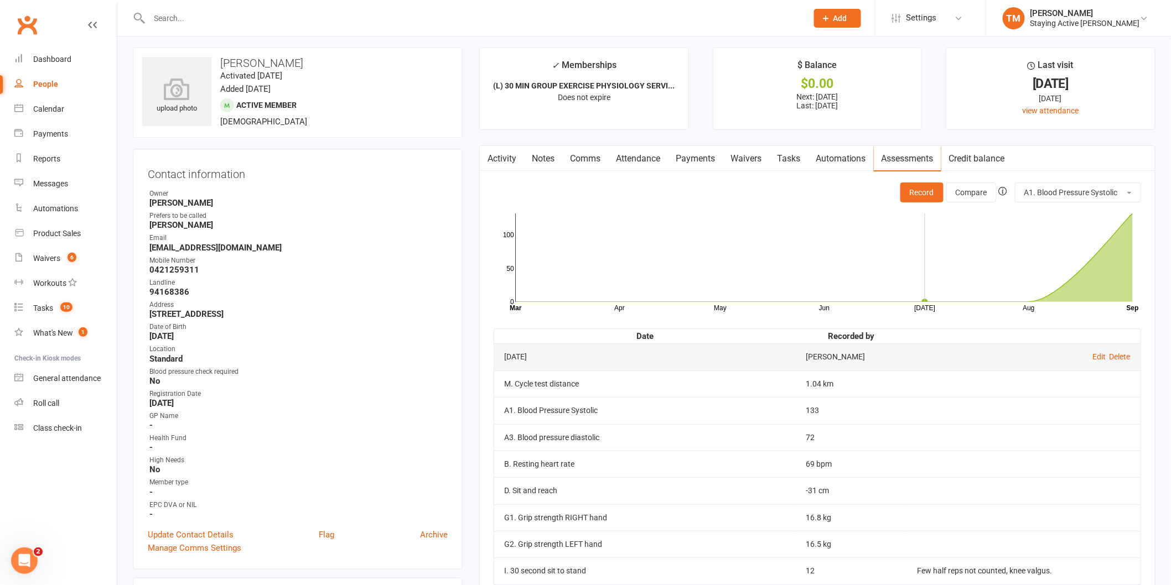
scroll to position [0, 0]
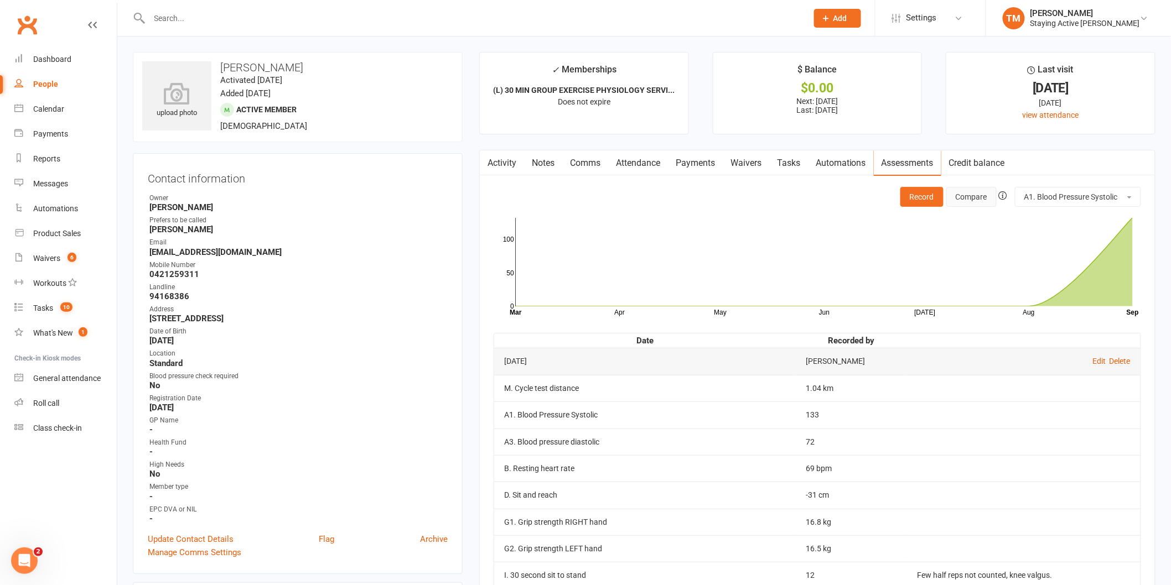
click at [974, 200] on button "Compare" at bounding box center [971, 197] width 50 height 20
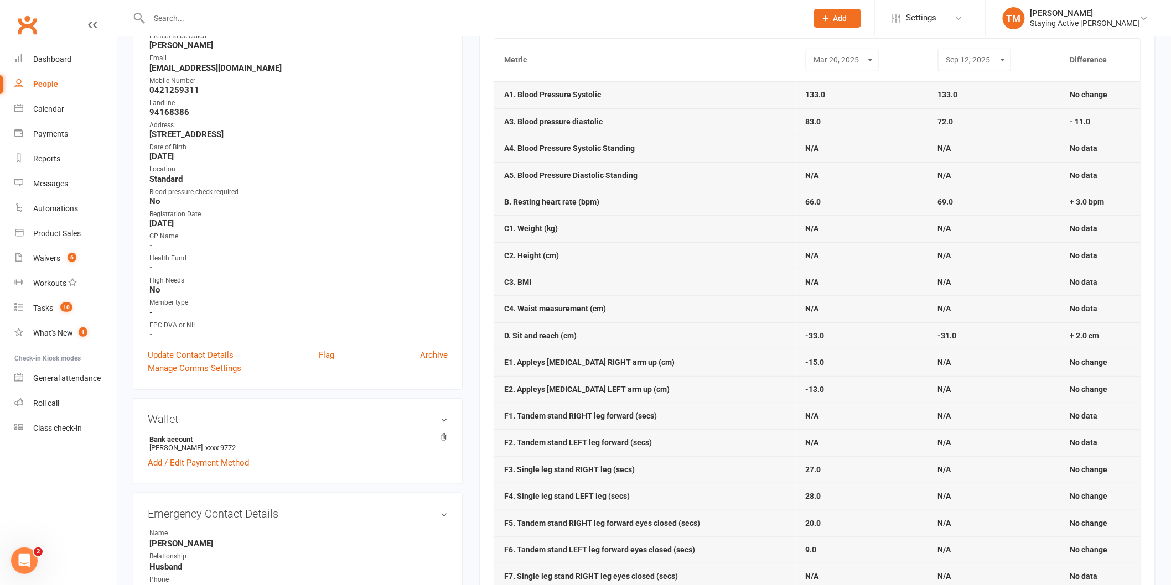
scroll to position [123, 0]
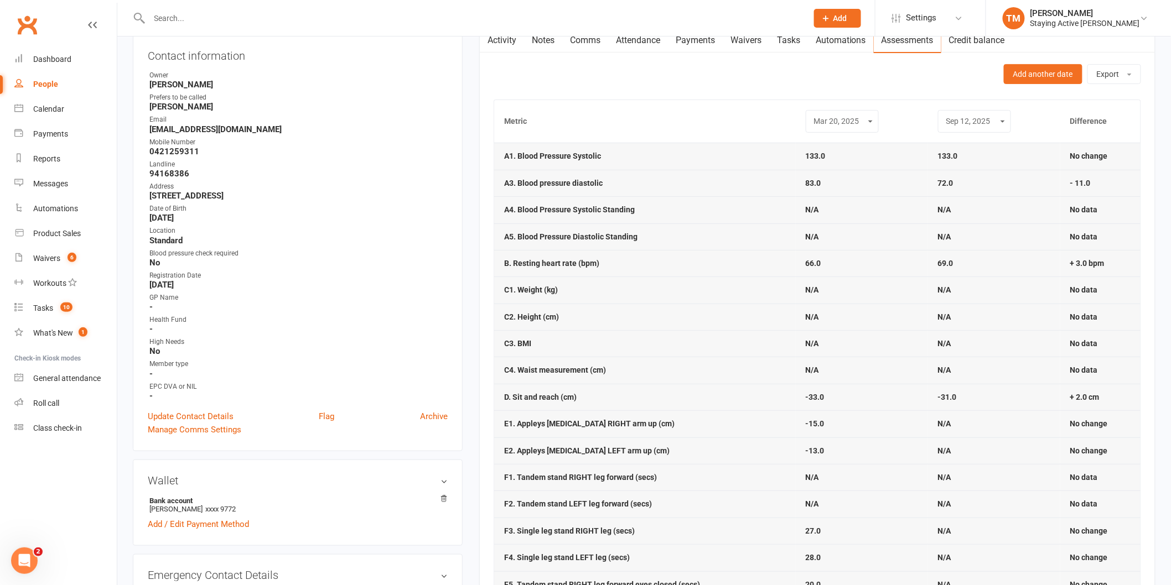
click at [859, 112] on div "May 26, 2015 Oct 7, 2015 Feb 3, 2016 Jun 6, 2016 Aug 31, 2016 Oct 28, 2016 Dec …" at bounding box center [842, 121] width 73 height 23
click at [857, 122] on select "May 26, 2015 Oct 7, 2015 Feb 3, 2016 Jun 6, 2016 Aug 31, 2016 Oct 28, 2016 Dec …" at bounding box center [842, 121] width 59 height 13
click at [737, 73] on div "Add another date Export Download CSV Email CSV" at bounding box center [817, 74] width 647 height 20
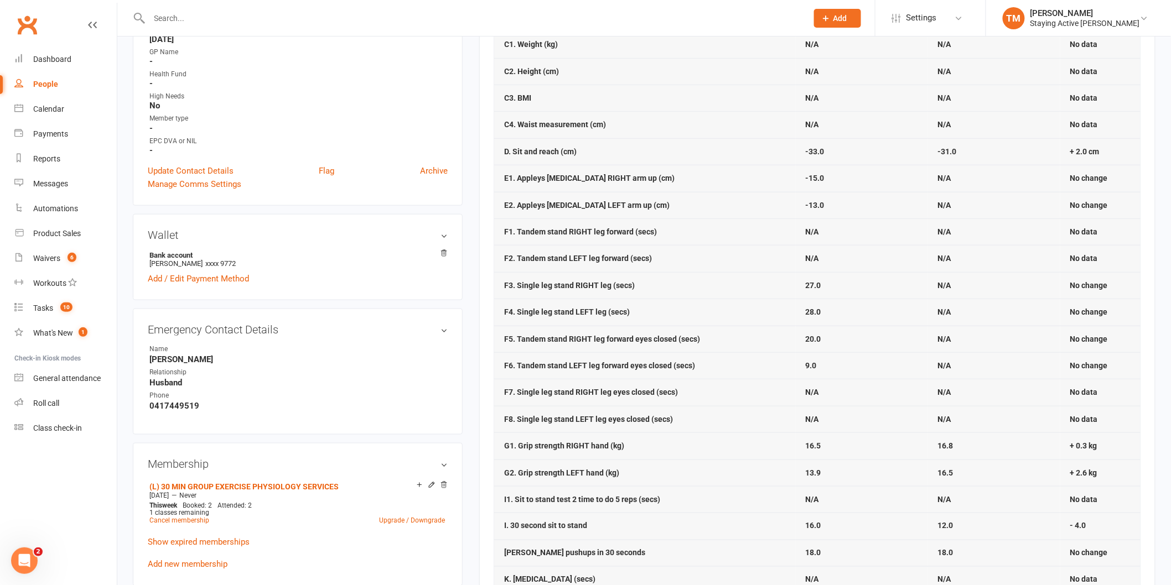
scroll to position [430, 0]
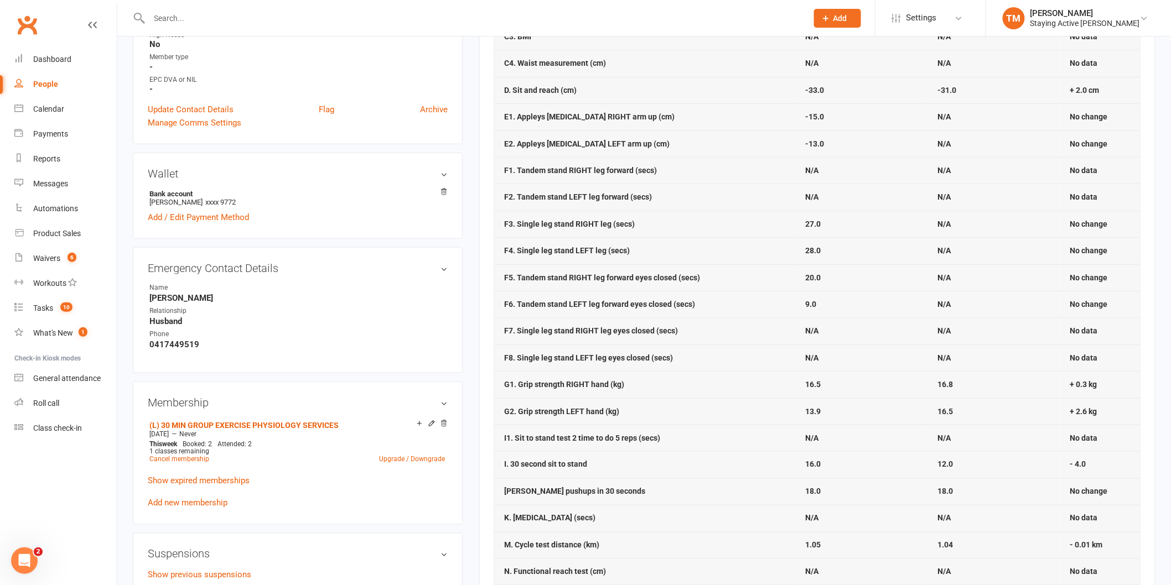
click at [957, 247] on td "N/A" at bounding box center [994, 250] width 132 height 27
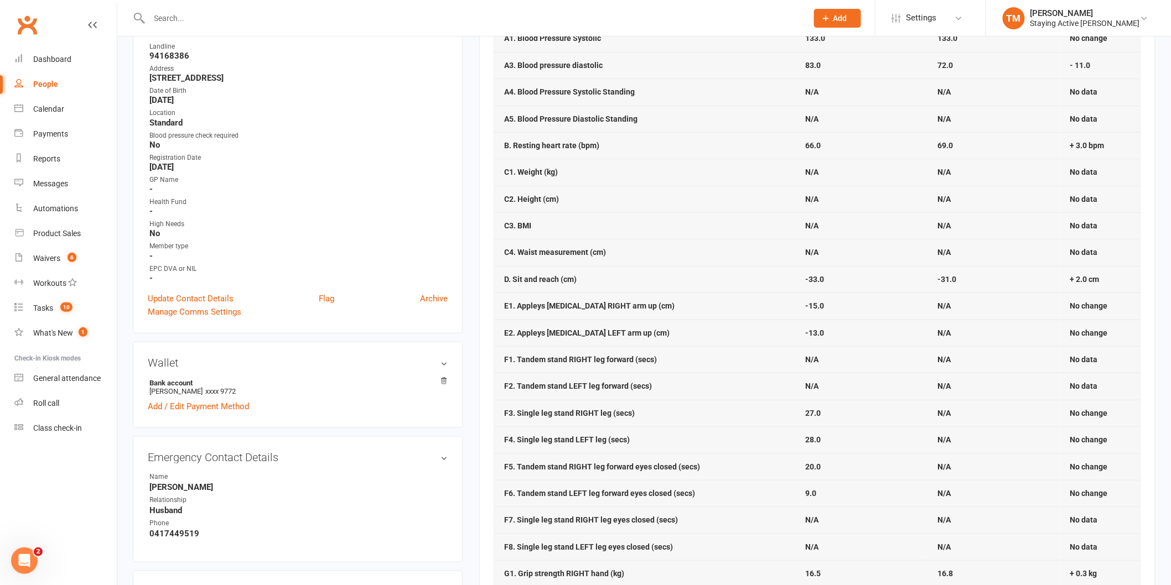
scroll to position [246, 0]
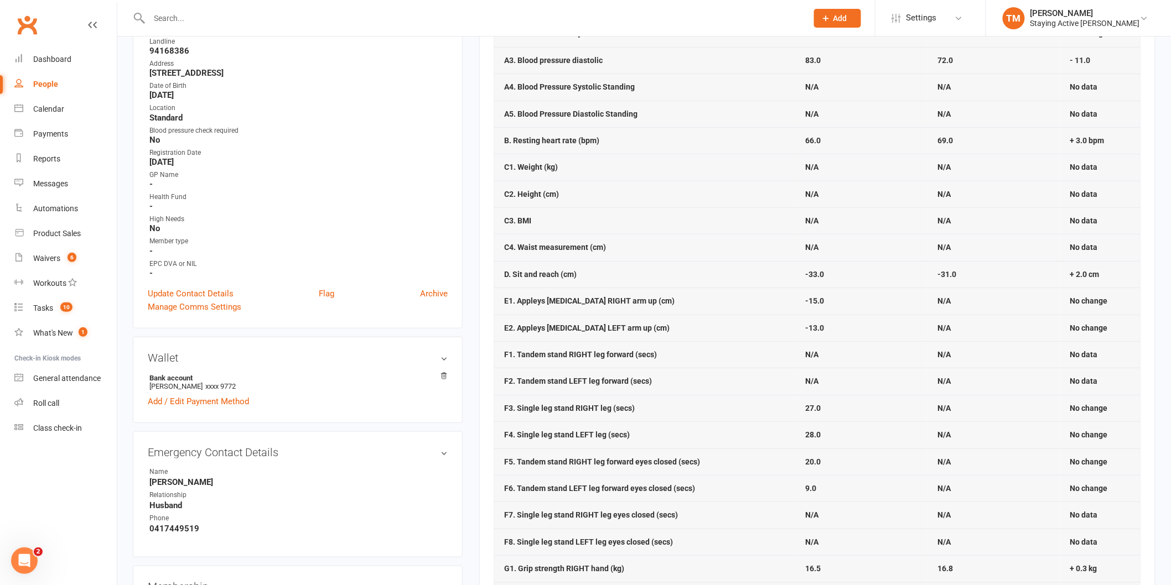
drag, startPoint x: 805, startPoint y: 180, endPoint x: 832, endPoint y: 235, distance: 61.9
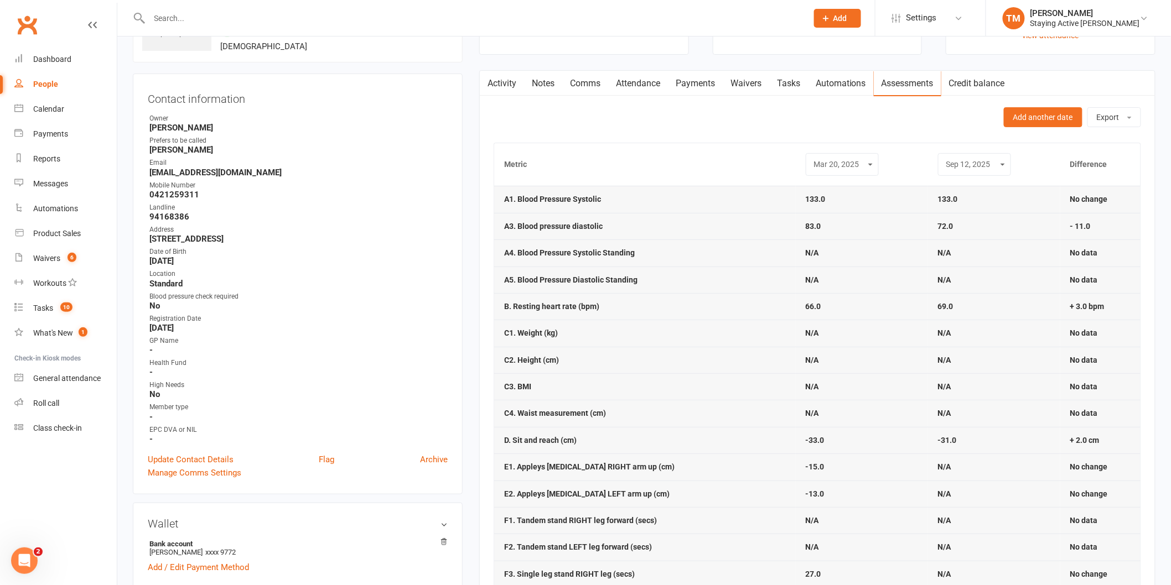
scroll to position [0, 0]
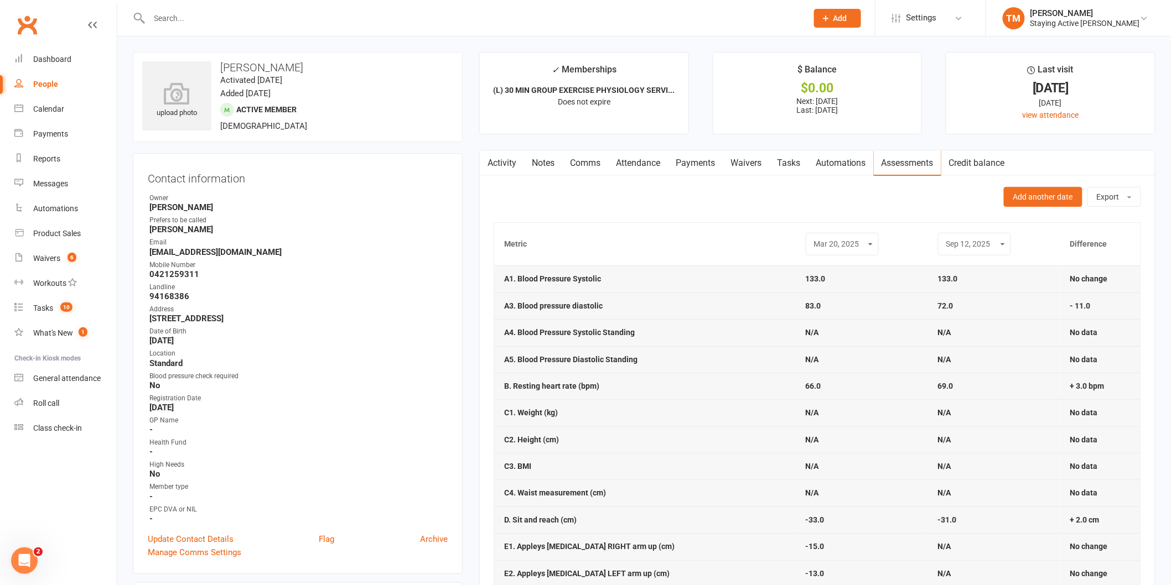
click at [895, 170] on link "Assessments" at bounding box center [908, 163] width 68 height 25
click at [854, 167] on link "Automations" at bounding box center [841, 163] width 66 height 25
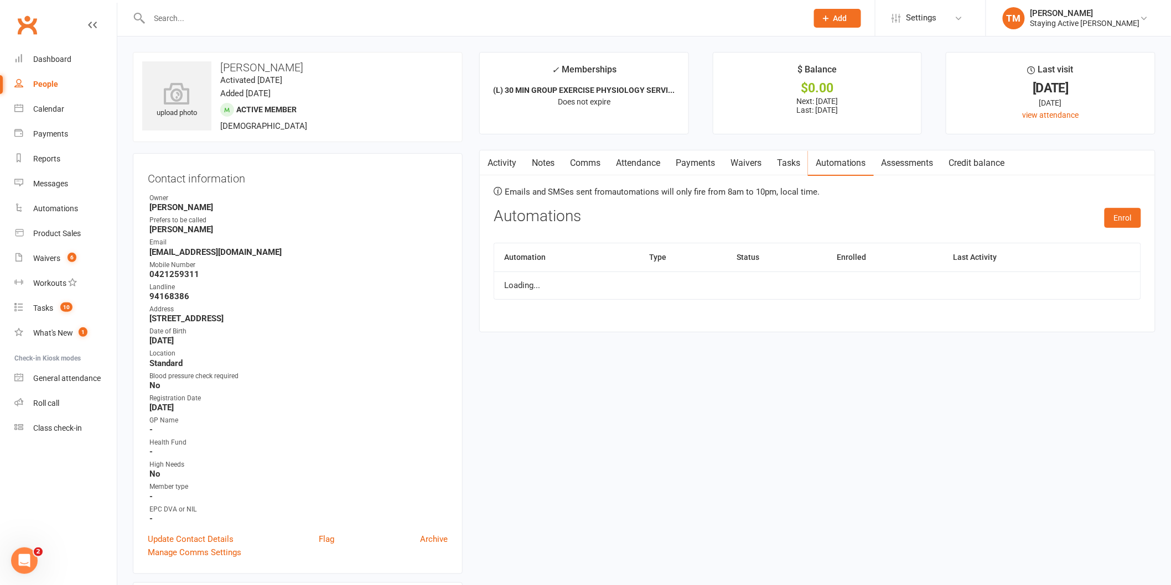
click at [898, 163] on link "Assessments" at bounding box center [908, 163] width 68 height 25
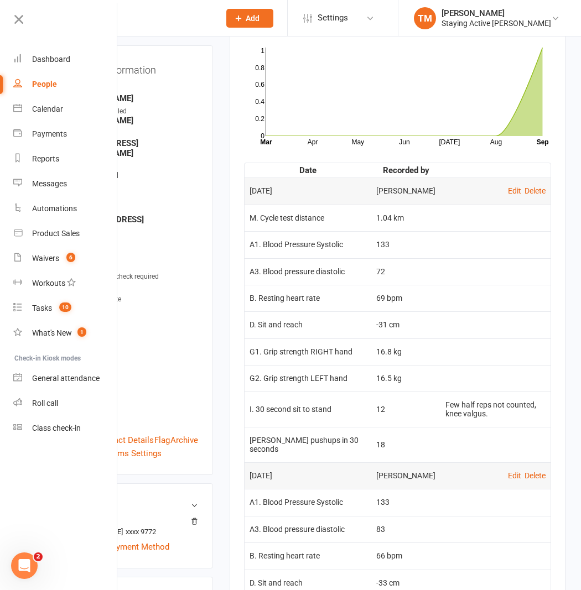
scroll to position [184, 0]
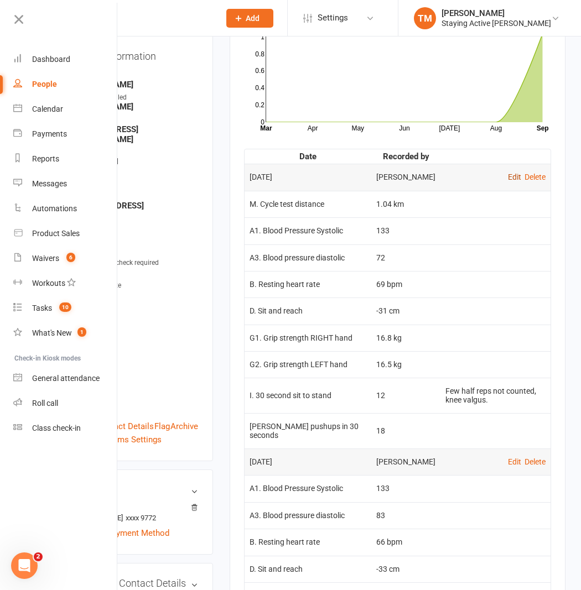
click at [515, 177] on link "Edit" at bounding box center [514, 177] width 13 height 9
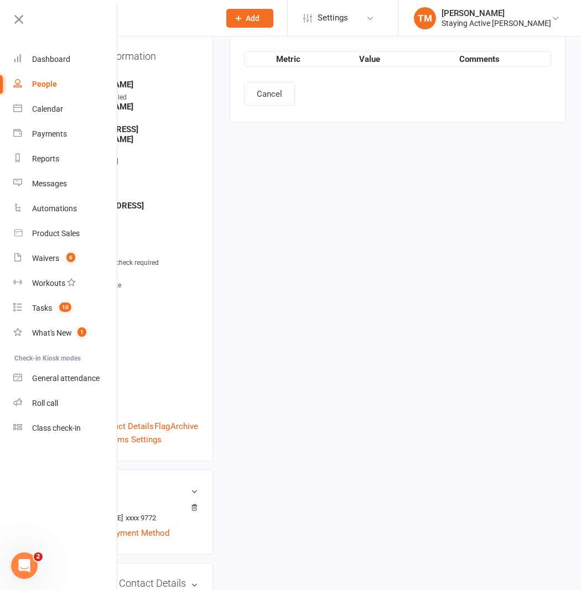
type input "12 Sep 2025"
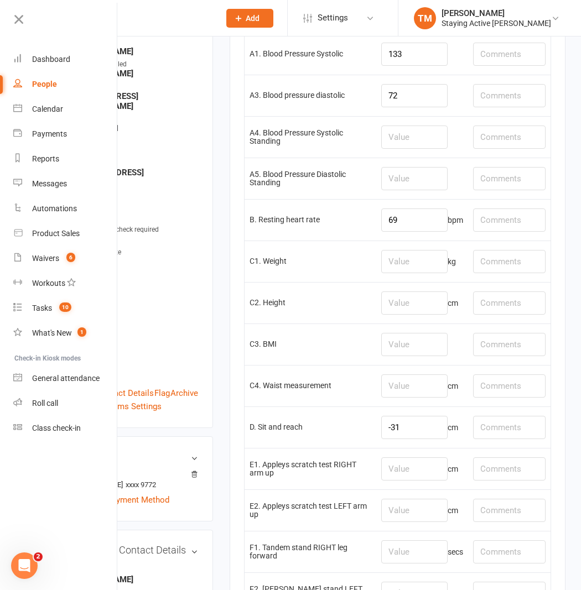
scroll to position [246, 0]
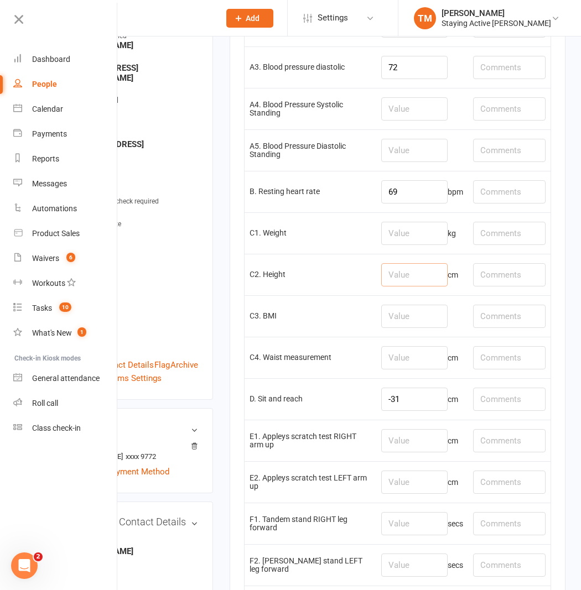
click at [391, 269] on input "number" at bounding box center [414, 274] width 66 height 23
click at [402, 305] on input "number" at bounding box center [414, 316] width 66 height 23
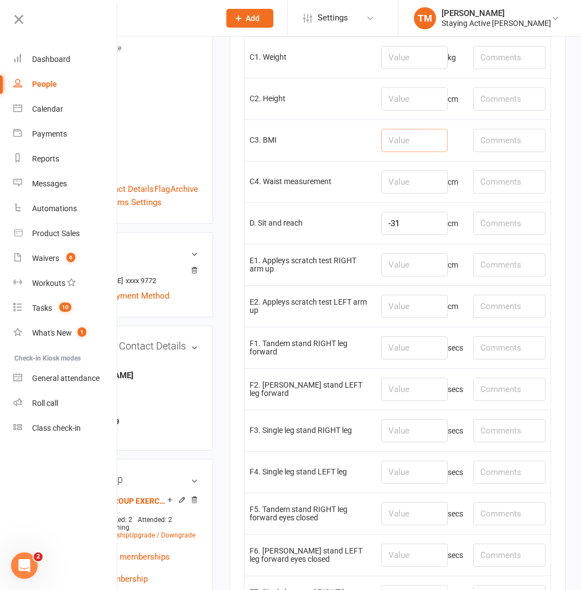
scroll to position [430, 0]
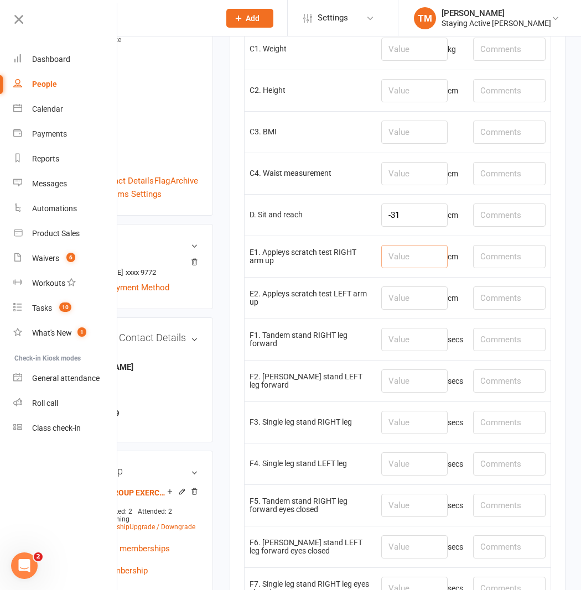
click at [404, 256] on input "number" at bounding box center [414, 256] width 66 height 23
type input "-14"
click at [390, 285] on td "cm" at bounding box center [422, 297] width 92 height 41
click at [390, 294] on input "number" at bounding box center [414, 298] width 66 height 23
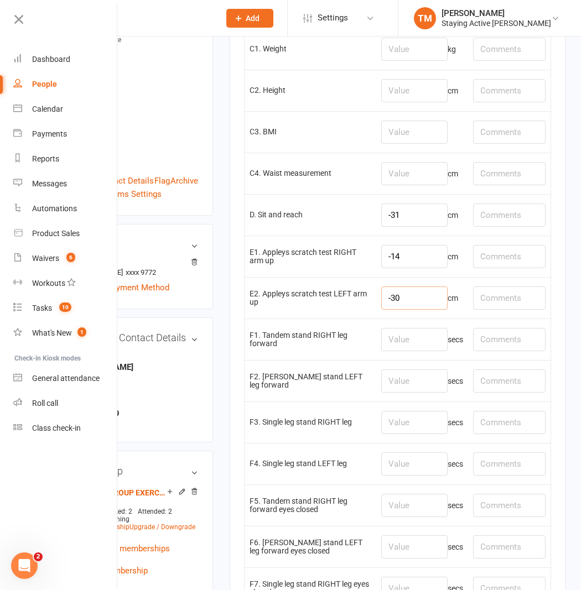
type input "-3"
type input "-20"
click at [342, 312] on td "E2. Appleys scratch test LEFT arm up" at bounding box center [311, 297] width 132 height 41
click at [404, 326] on td "secs" at bounding box center [422, 339] width 92 height 41
click at [405, 338] on input "number" at bounding box center [414, 339] width 66 height 23
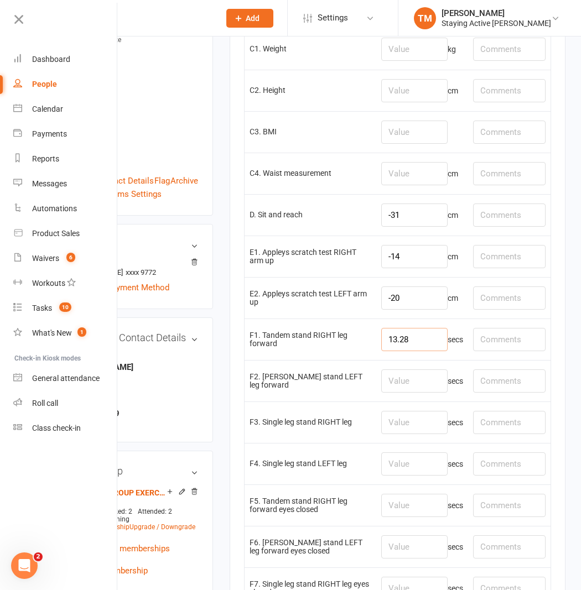
type input "13.28"
click at [417, 374] on input "number" at bounding box center [414, 381] width 66 height 23
click at [401, 372] on td "secs" at bounding box center [422, 380] width 92 height 41
click at [401, 378] on input "number" at bounding box center [414, 381] width 66 height 23
type input "13.28"
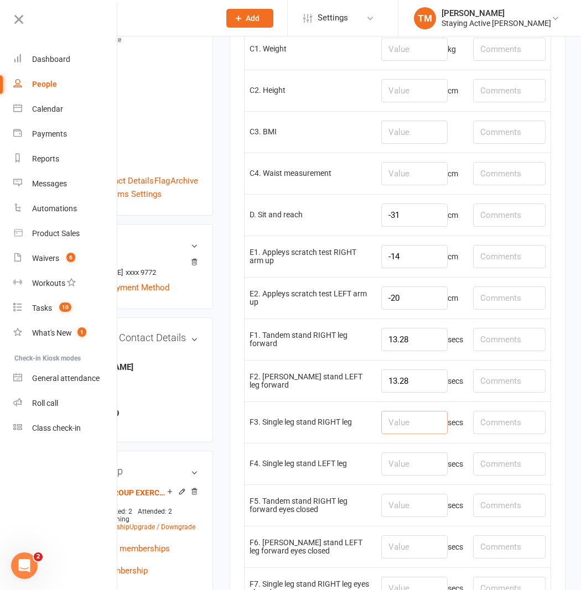
click at [391, 430] on input "number" at bounding box center [414, 422] width 66 height 23
type input "9.12"
click at [397, 463] on input "number" at bounding box center [414, 464] width 66 height 23
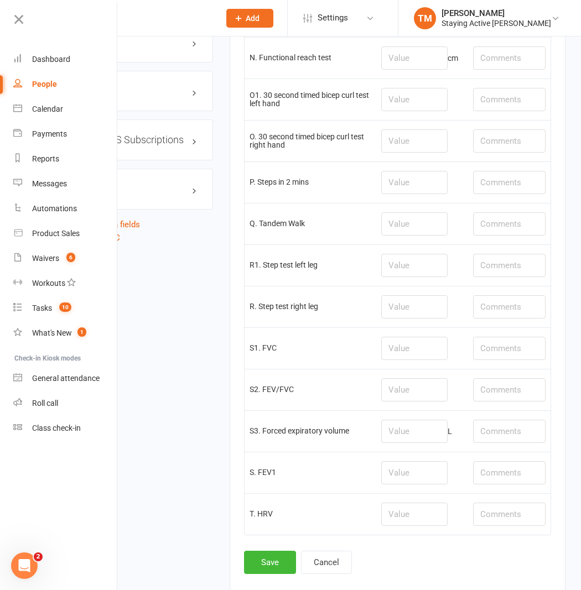
scroll to position [1412, 0]
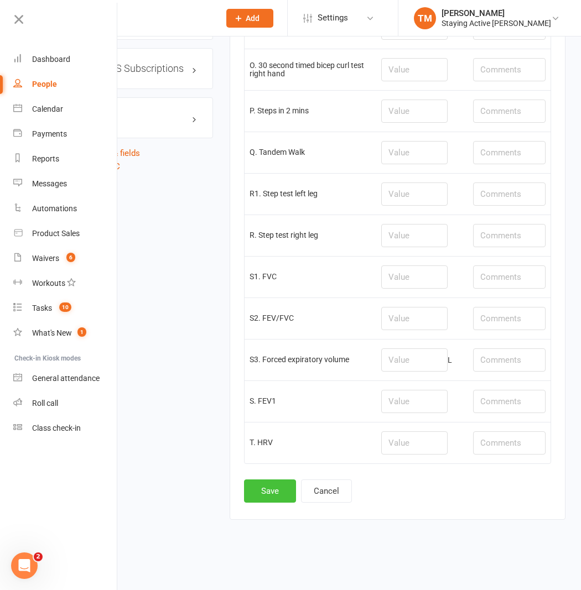
type input "6.93"
click at [272, 489] on button "Save" at bounding box center [270, 491] width 52 height 23
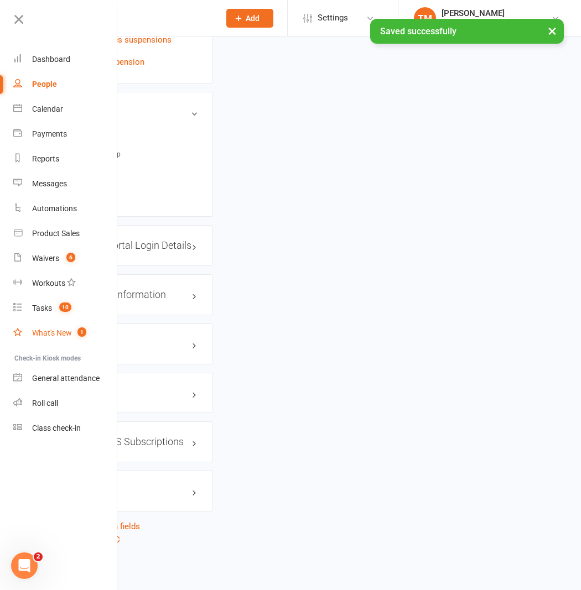
scroll to position [0, 0]
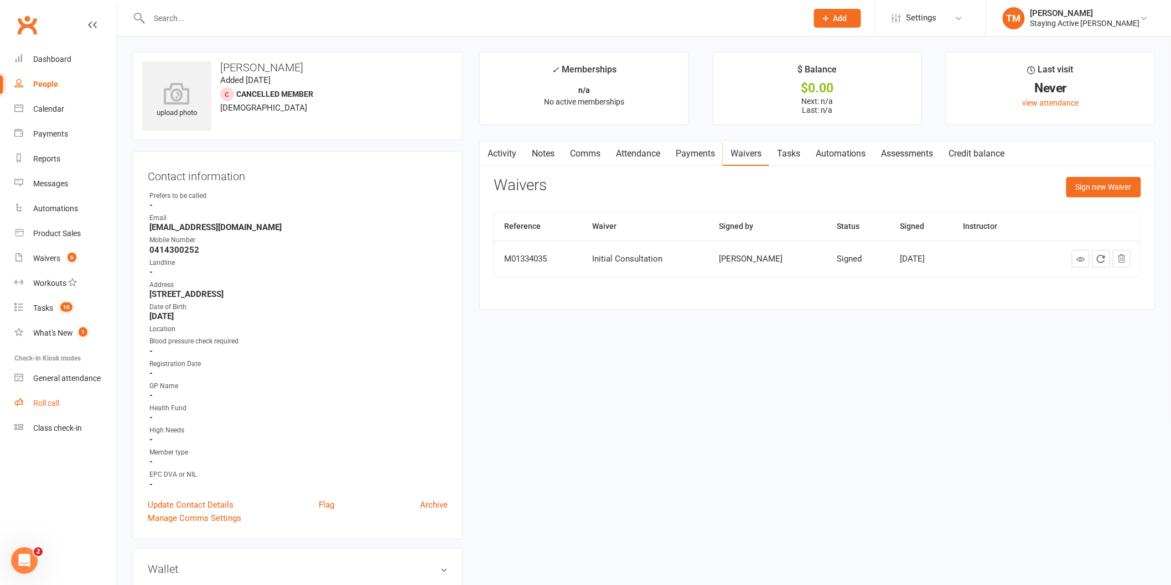
click at [44, 411] on link "Roll call" at bounding box center [65, 403] width 102 height 25
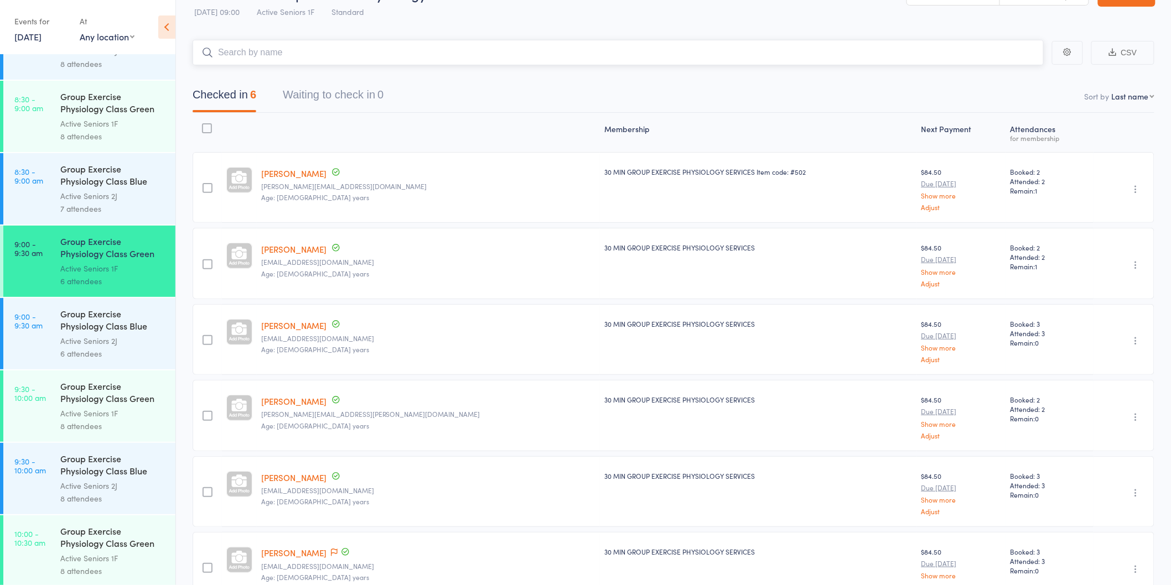
scroll to position [61, 0]
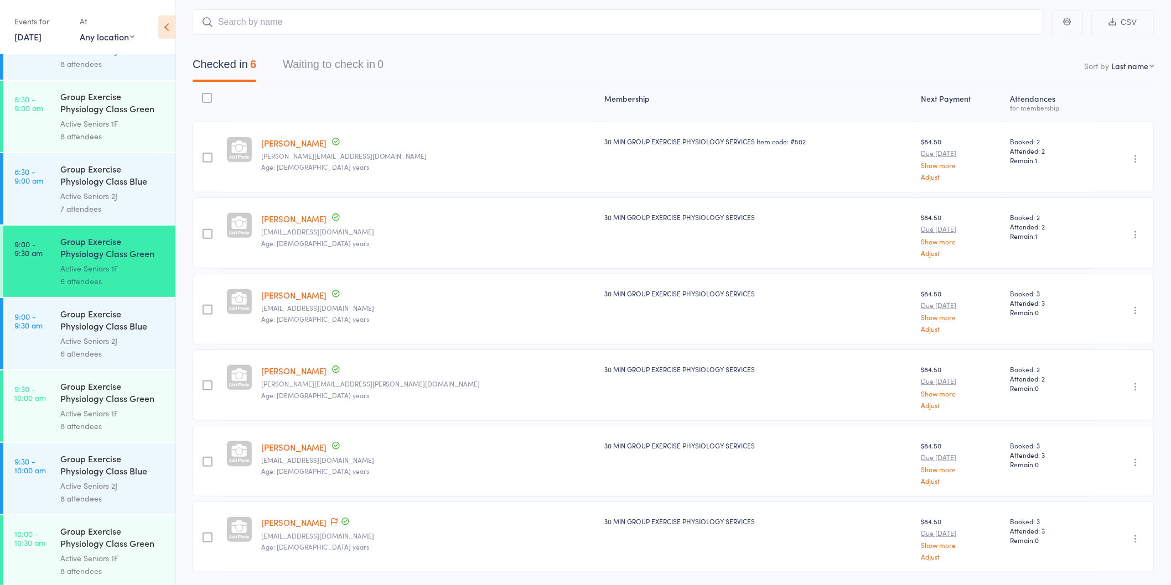
click at [48, 350] on link "9:00 - 9:30 am Group Exercise Physiology Class Blue Room Active Seniors 2J 6 at…" at bounding box center [89, 333] width 172 height 71
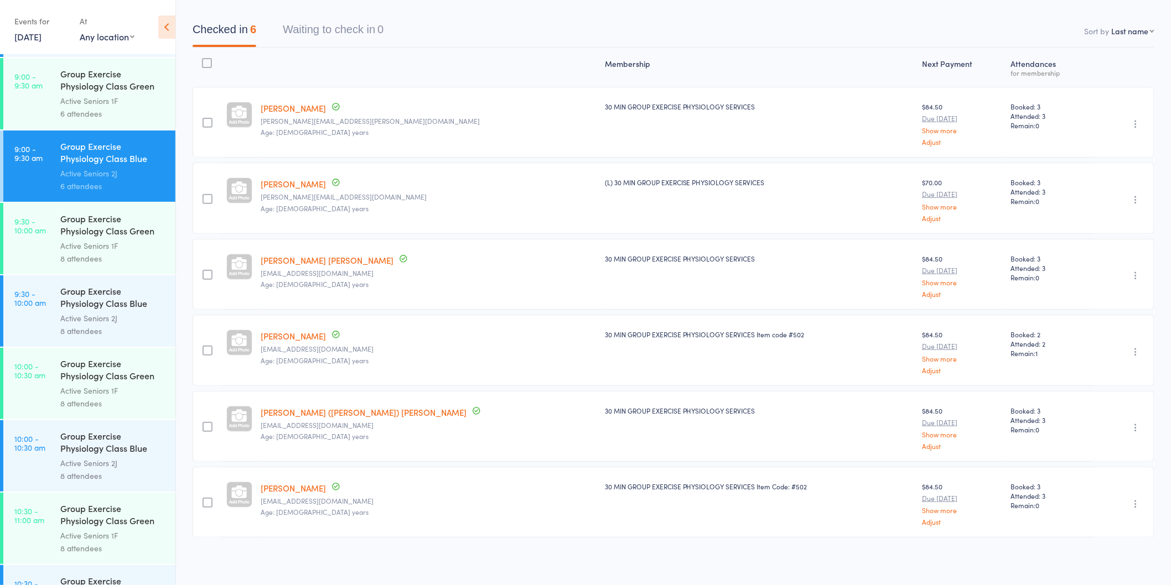
scroll to position [738, 0]
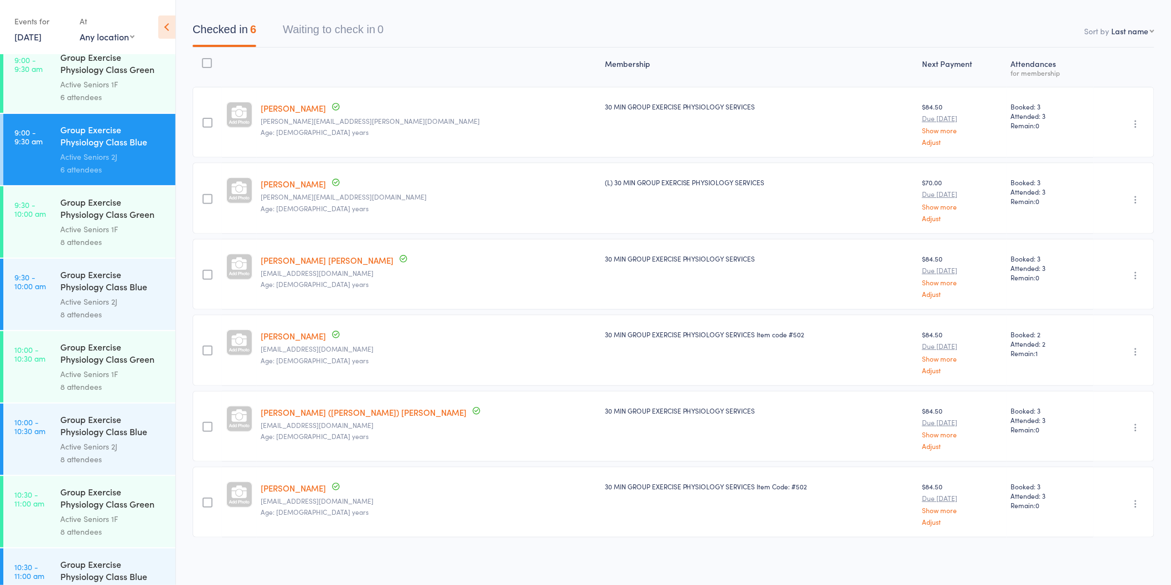
click at [51, 377] on link "10:00 - 10:30 am Group Exercise Physiology Class Green Room Active Seniors 1F 8…" at bounding box center [89, 366] width 172 height 71
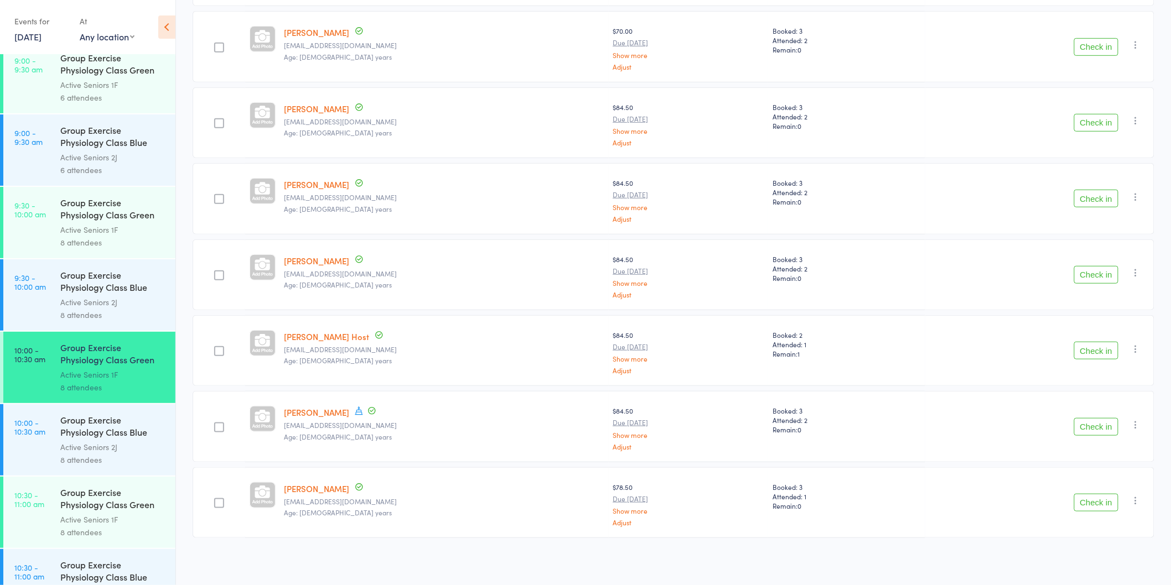
scroll to position [738, 0]
click at [46, 454] on link "10:00 - 10:30 am Group Exercise Physiology Class Blue Room Active Seniors 2J 8 …" at bounding box center [89, 439] width 172 height 71
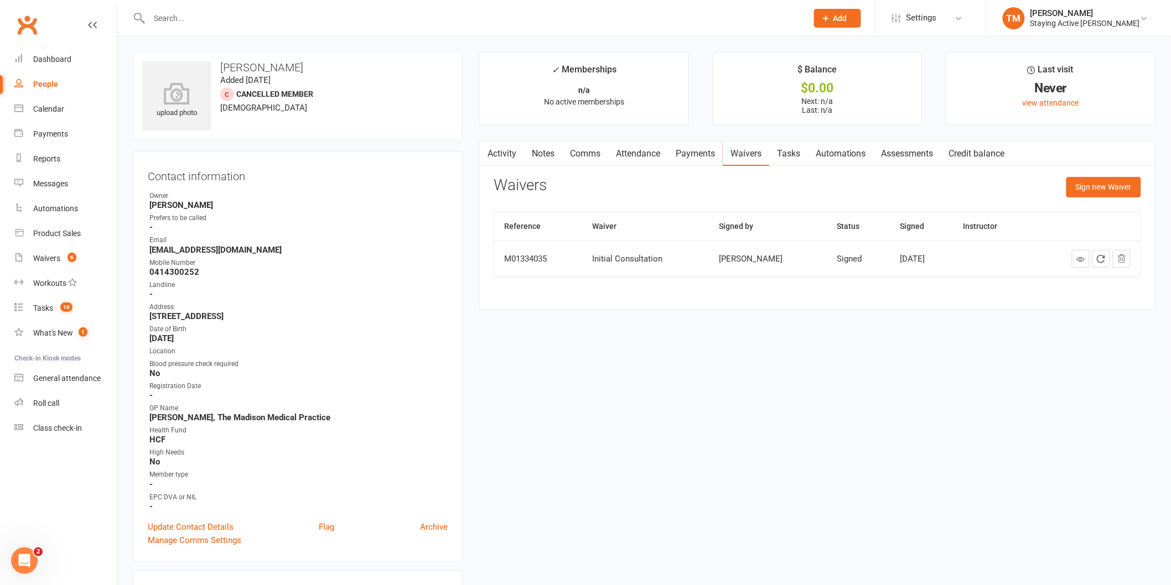
click at [914, 155] on link "Assessments" at bounding box center [908, 153] width 68 height 25
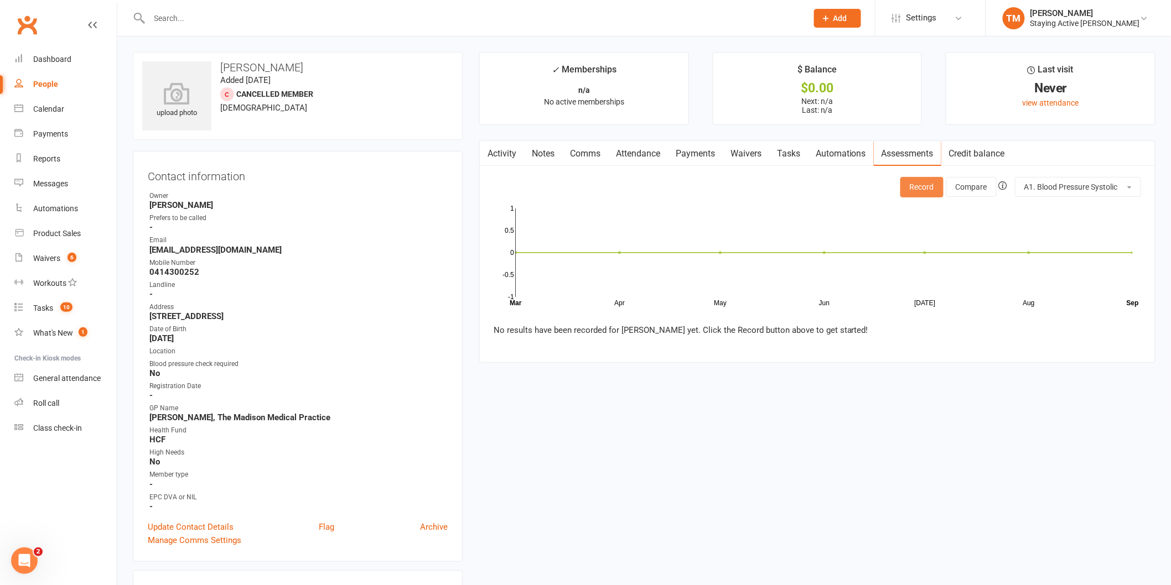
click at [920, 190] on button "Record" at bounding box center [921, 187] width 43 height 20
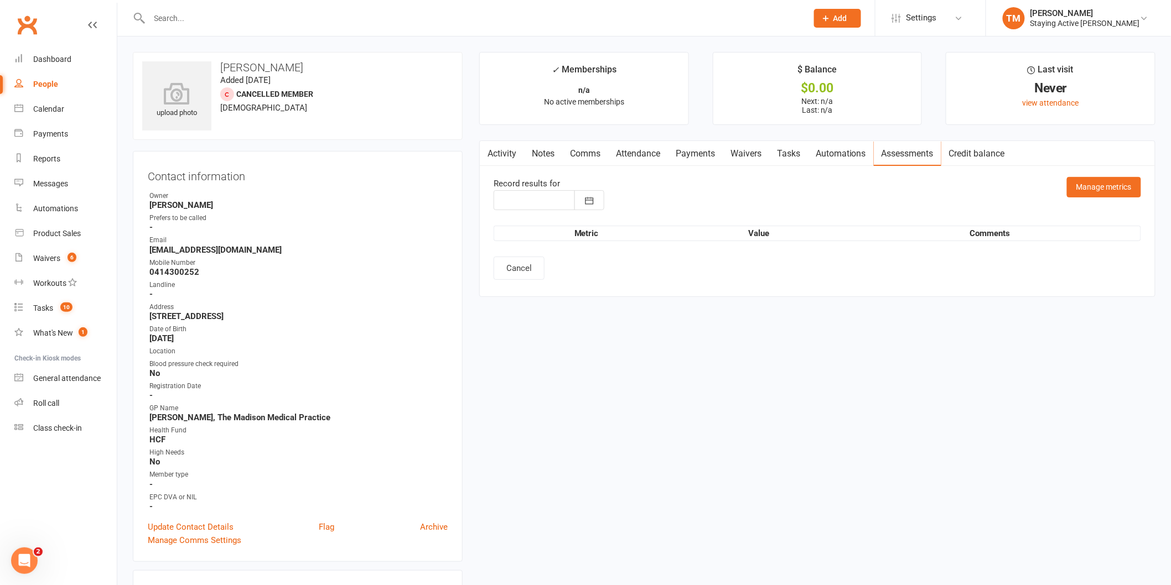
type input "12 Sep 2025"
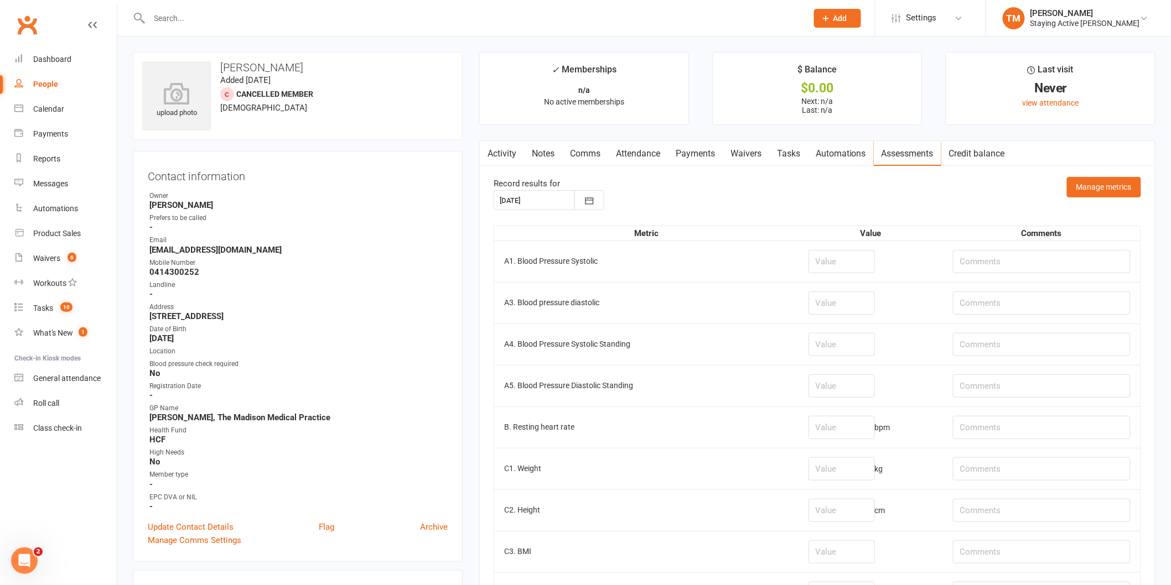
click at [739, 152] on link "Waivers" at bounding box center [746, 153] width 46 height 25
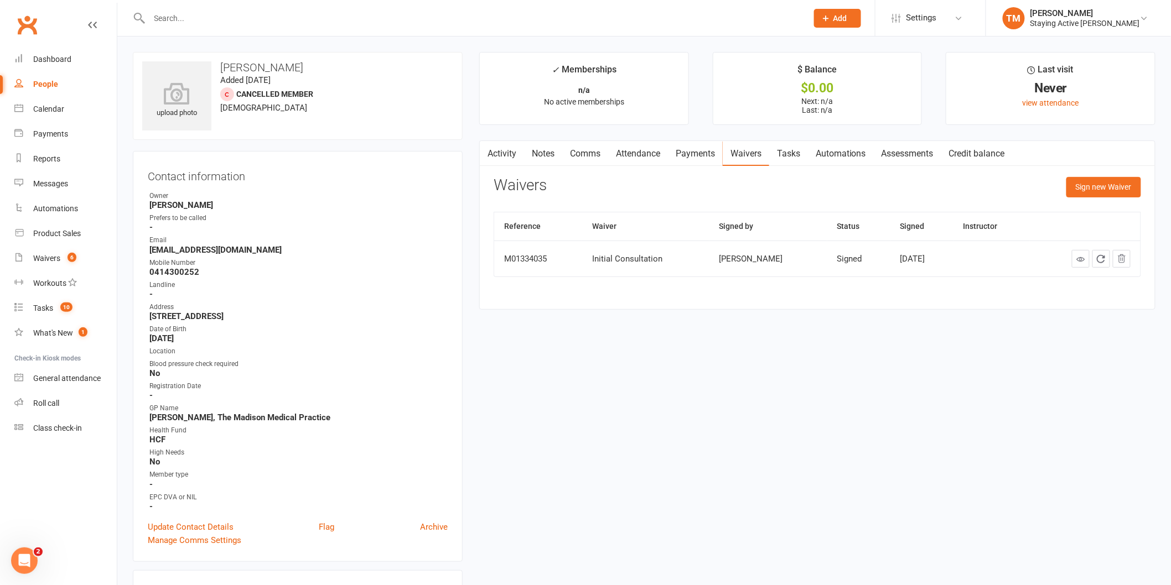
click at [905, 153] on link "Assessments" at bounding box center [908, 153] width 68 height 25
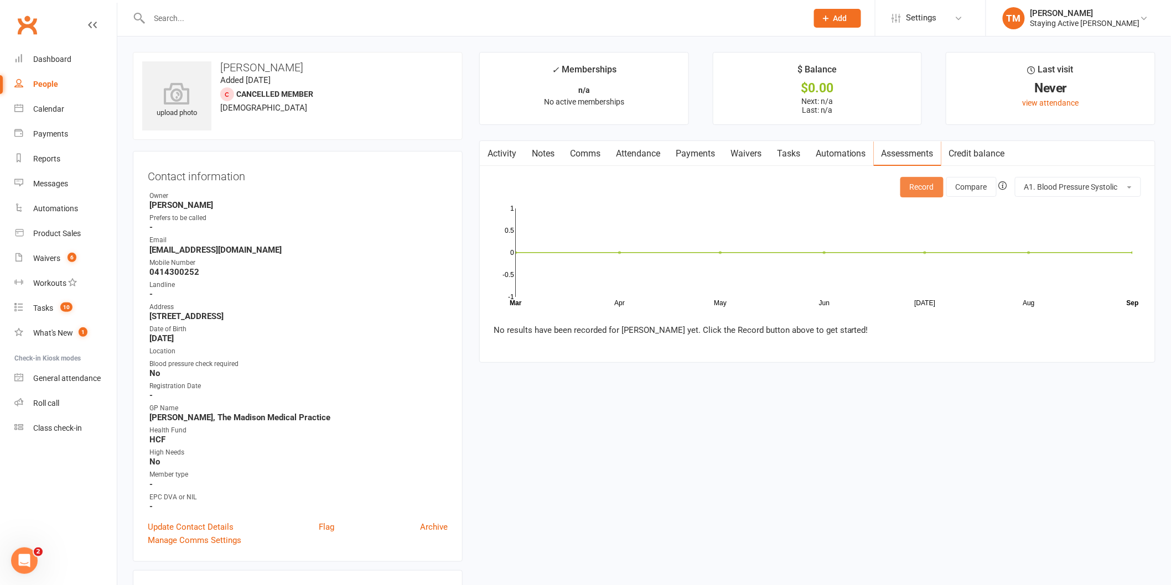
click at [924, 194] on button "Record" at bounding box center [921, 187] width 43 height 20
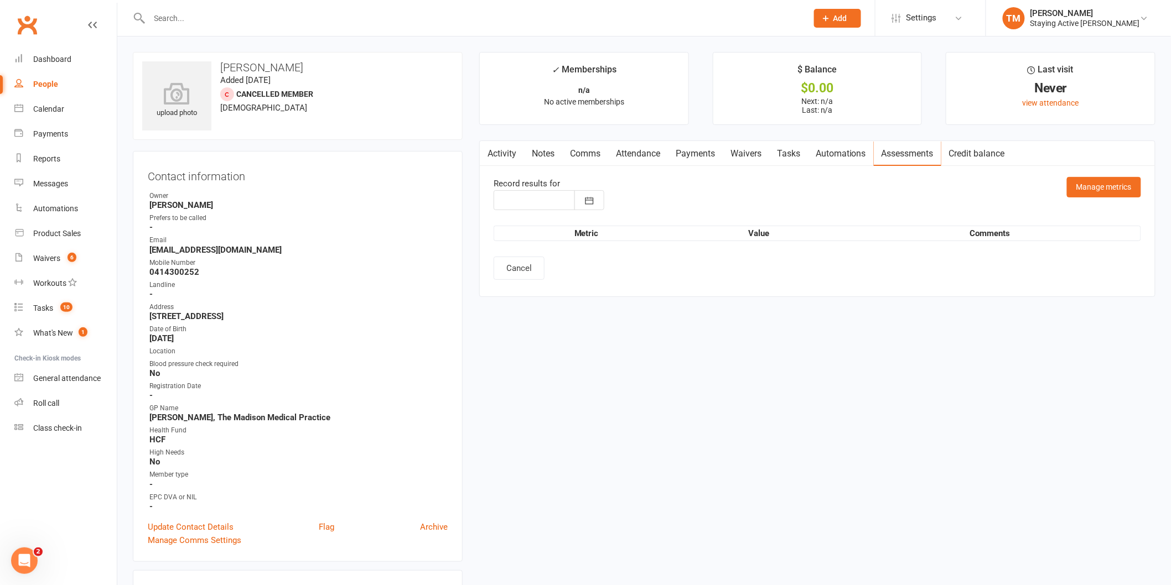
type input "12 Sep 2025"
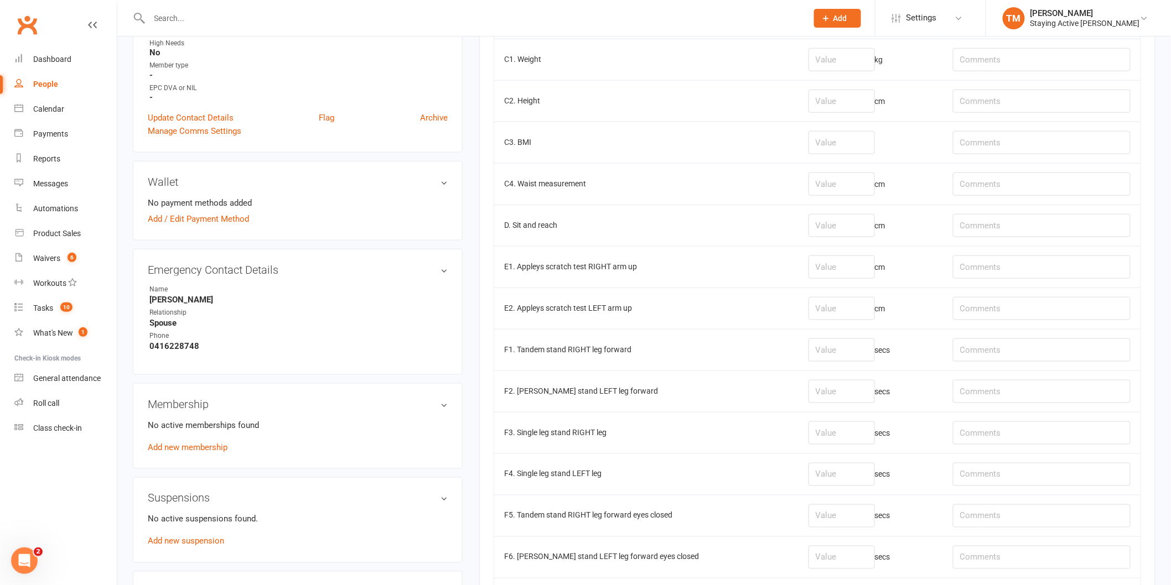
scroll to position [369, 0]
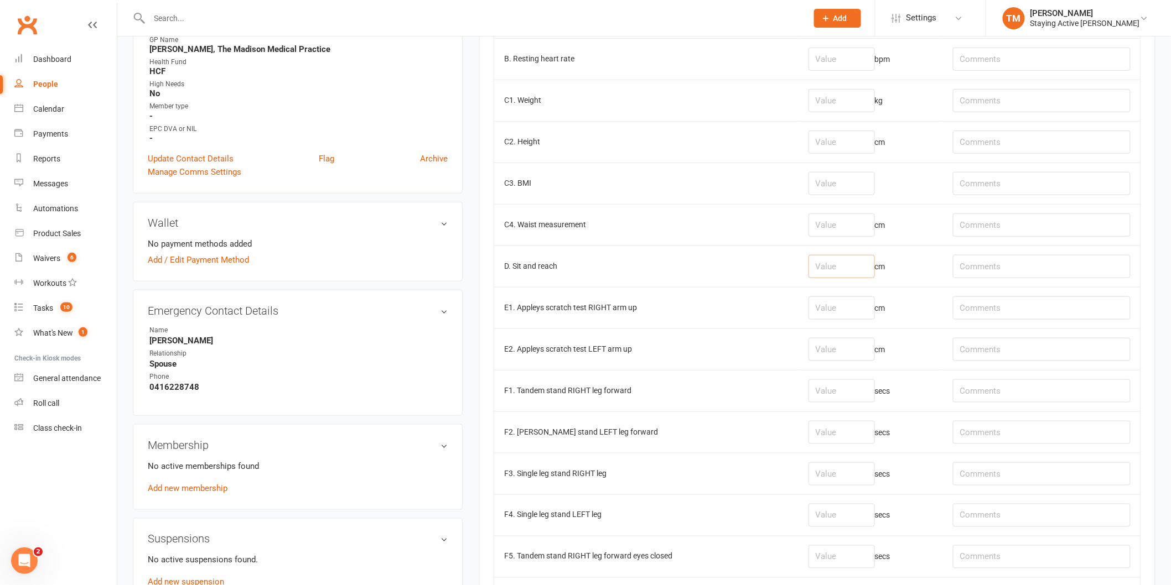
click at [811, 262] on input "number" at bounding box center [841, 266] width 66 height 23
type input "4.5"
click at [744, 264] on td "D. Sit and reach" at bounding box center [646, 266] width 304 height 41
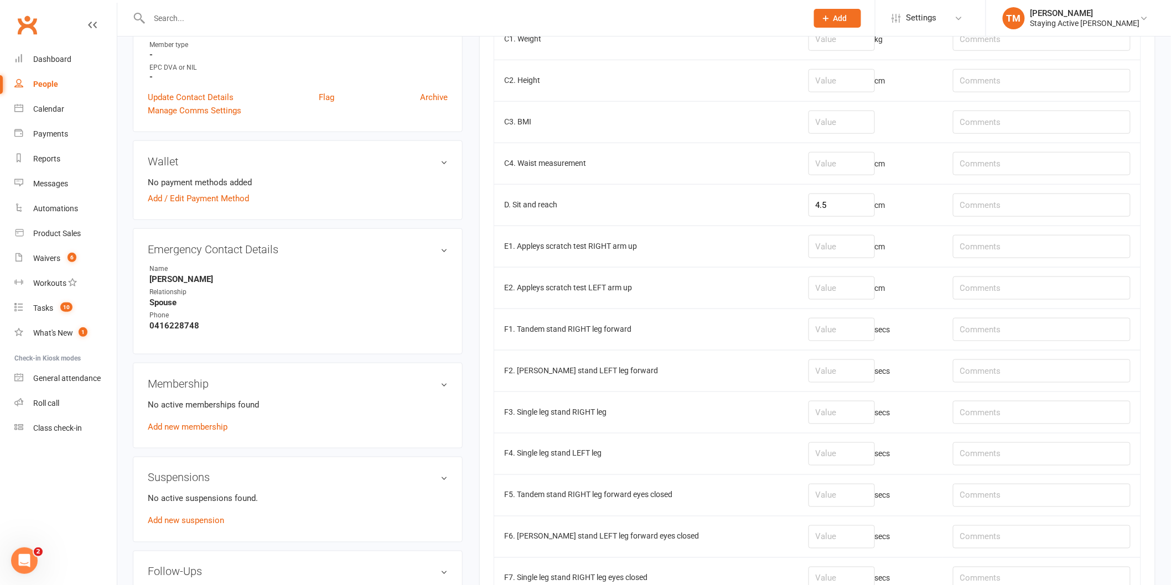
click at [826, 271] on td "cm" at bounding box center [870, 287] width 144 height 41
click at [814, 246] on input "number" at bounding box center [841, 246] width 66 height 23
click at [823, 271] on td "cm" at bounding box center [870, 287] width 144 height 41
click at [836, 303] on td "cm" at bounding box center [870, 287] width 144 height 41
click at [837, 285] on input "number" at bounding box center [841, 288] width 66 height 23
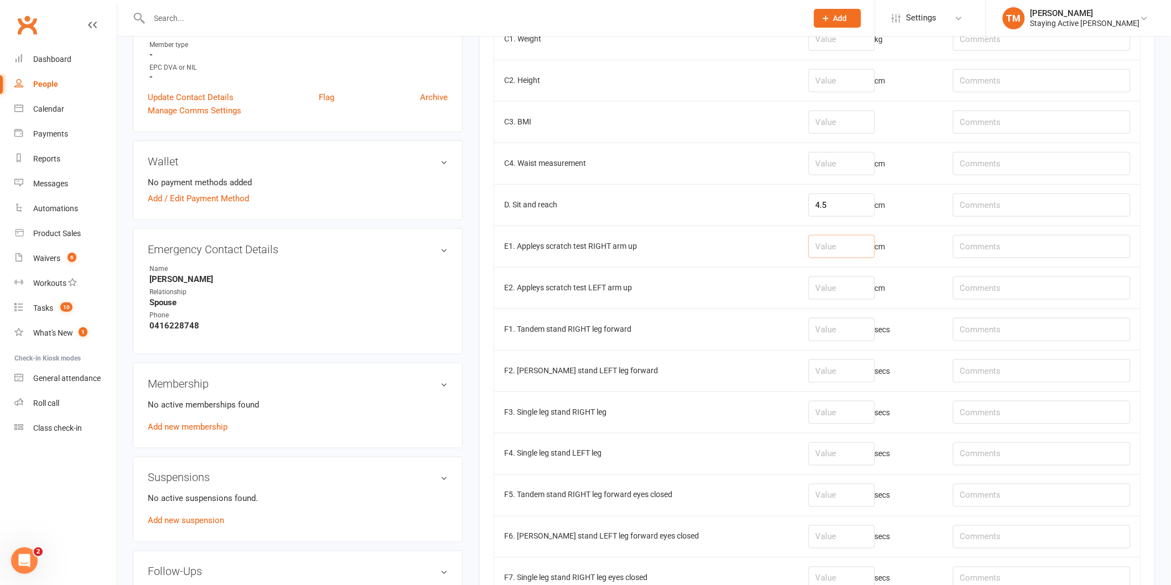
click at [830, 255] on input "number" at bounding box center [841, 246] width 66 height 23
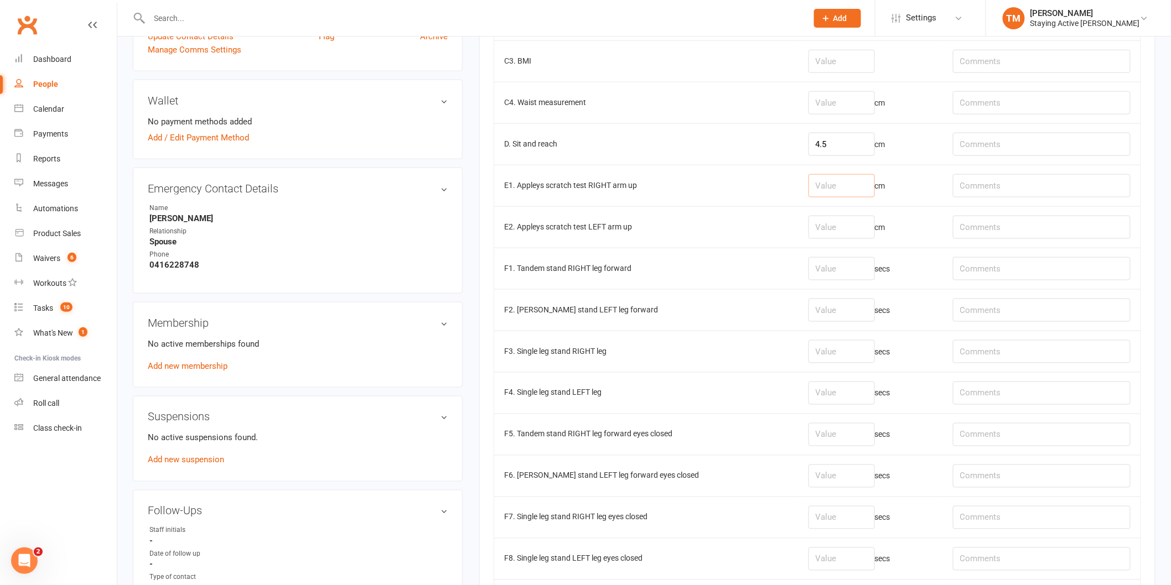
scroll to position [491, 0]
click at [814, 220] on input "number" at bounding box center [841, 226] width 66 height 23
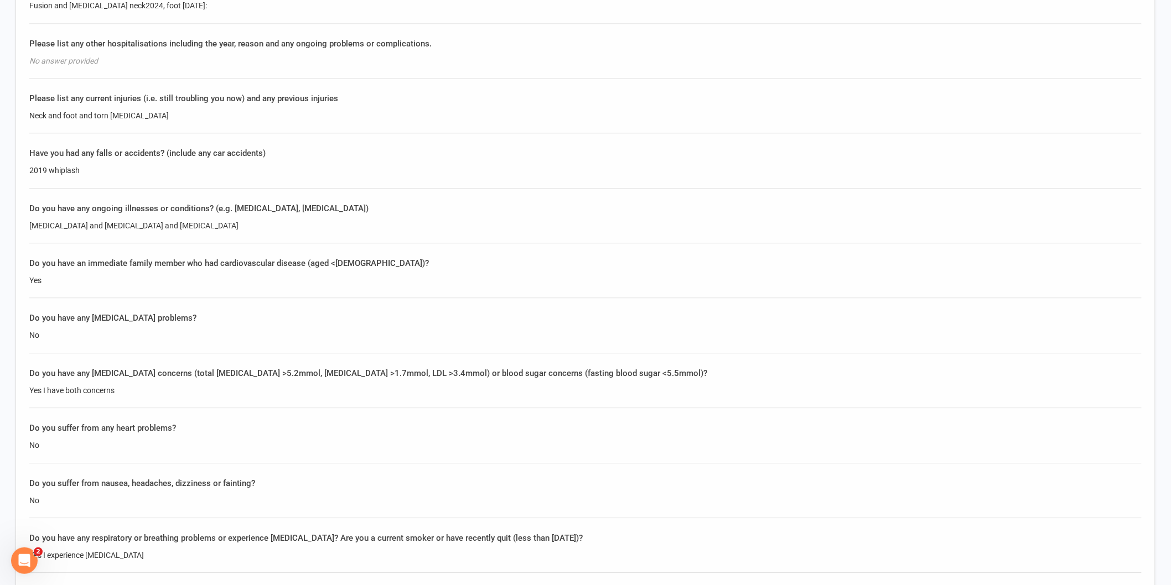
scroll to position [1045, 0]
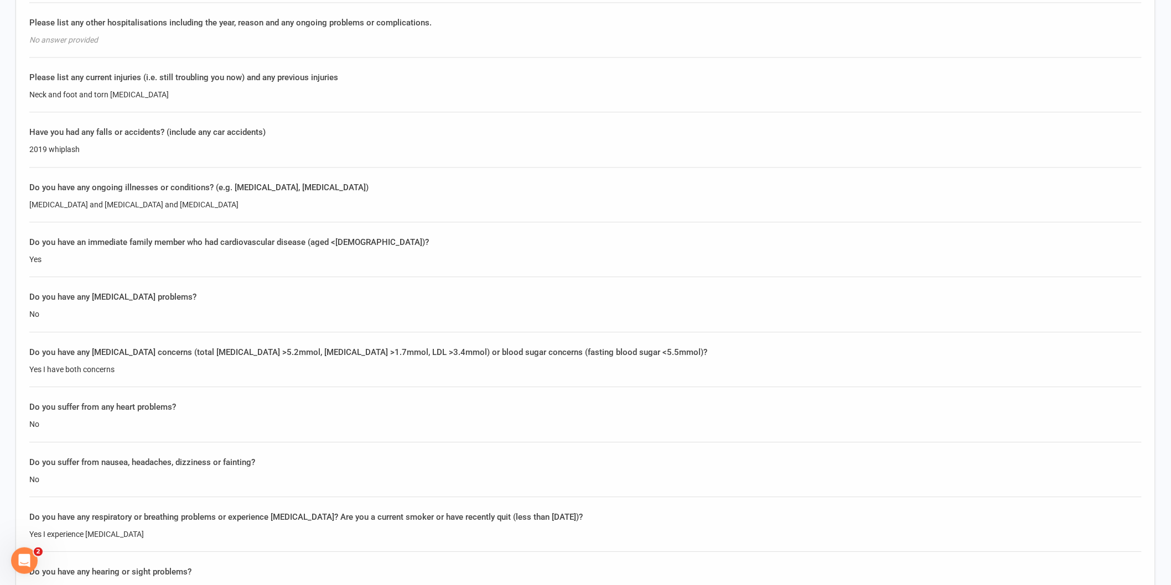
click at [157, 200] on div "[MEDICAL_DATA] and [MEDICAL_DATA] and [MEDICAL_DATA]" at bounding box center [585, 205] width 1112 height 12
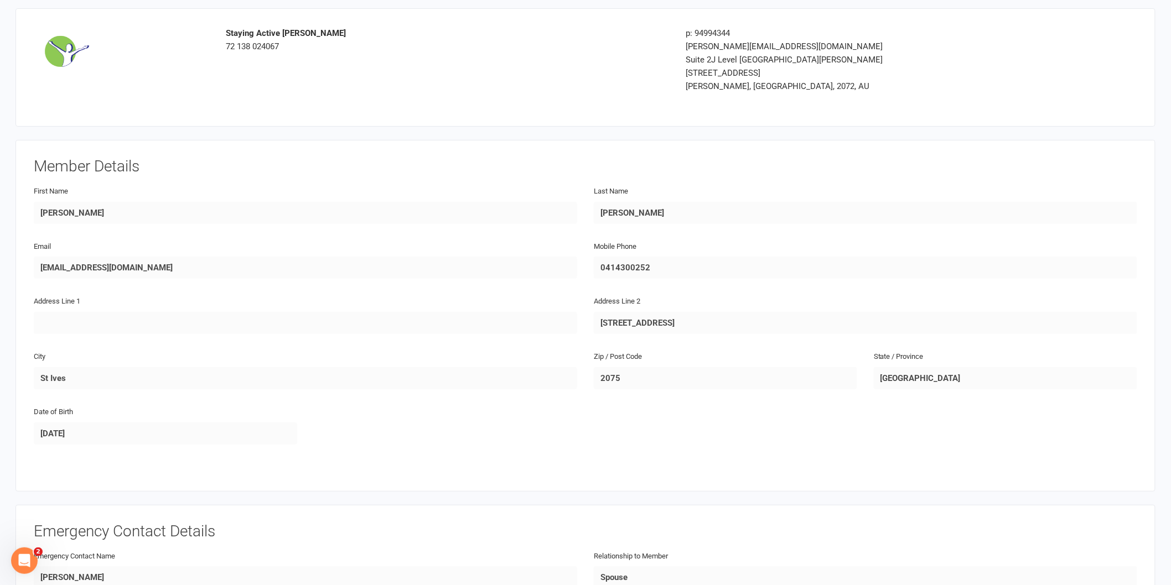
scroll to position [0, 0]
